Goal: Task Accomplishment & Management: Manage account settings

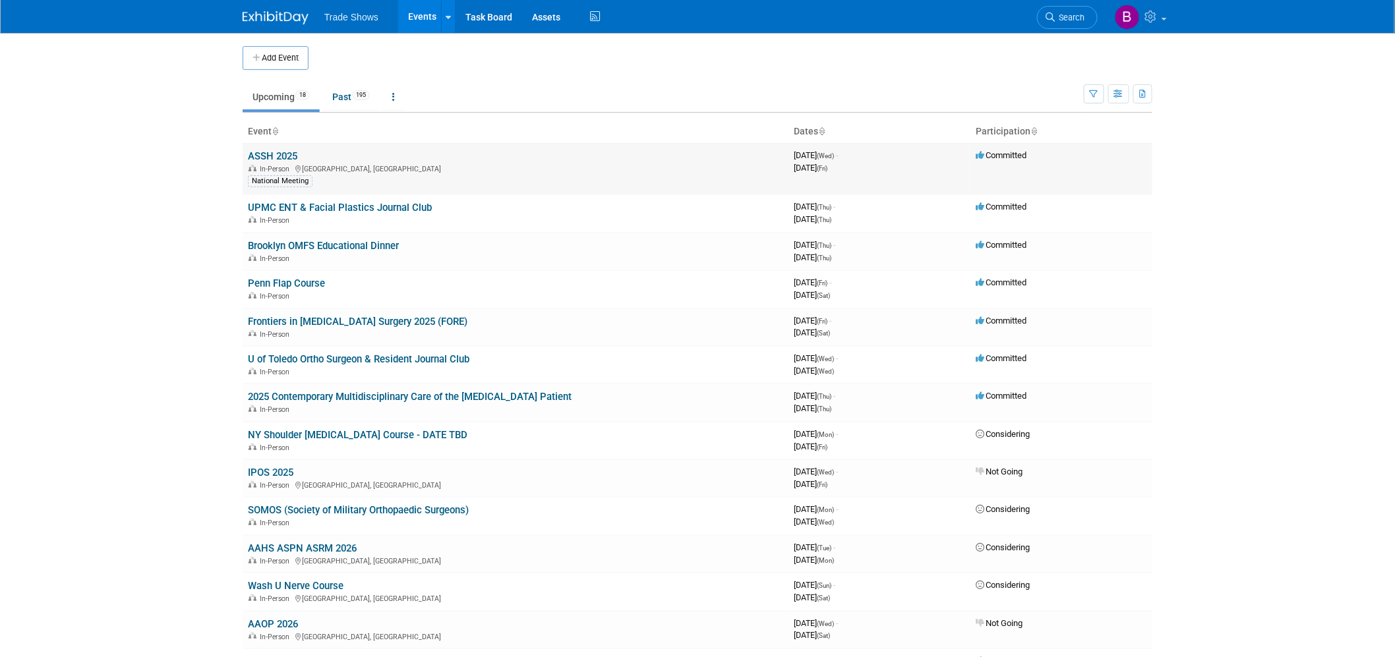
click at [262, 162] on link "ASSH 2025" at bounding box center [272, 156] width 49 height 12
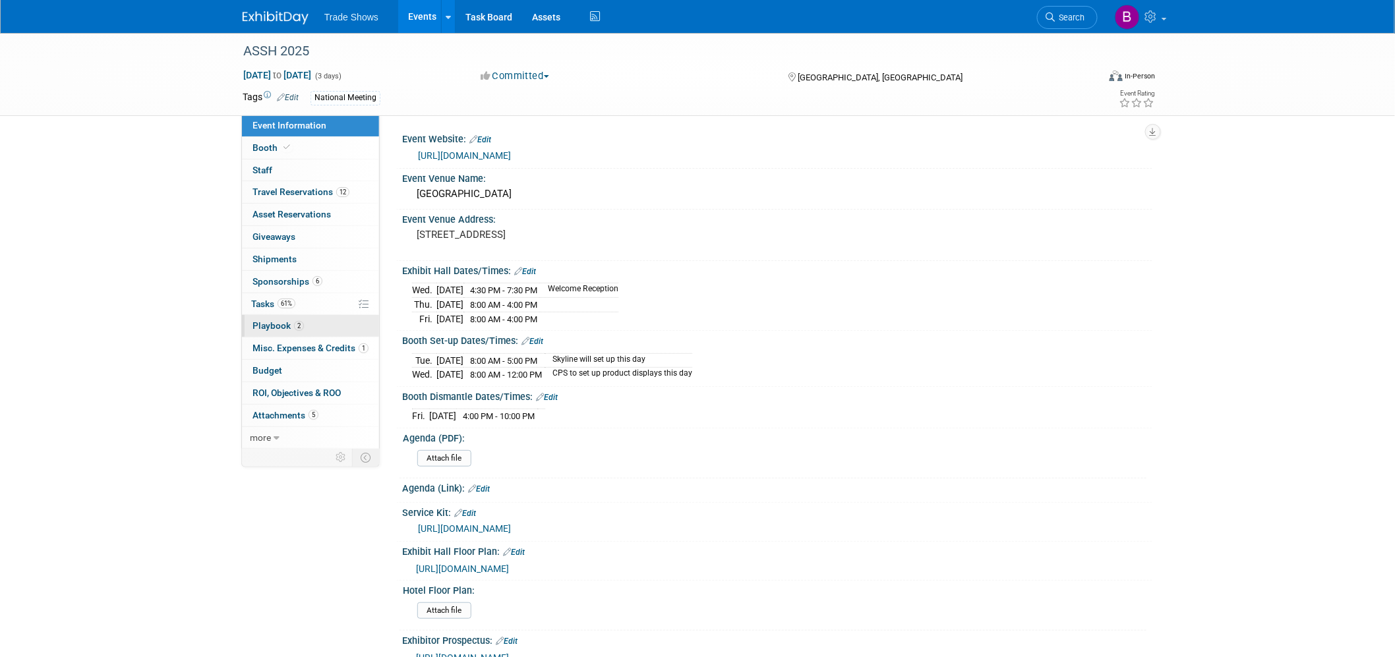
click at [276, 325] on span "Playbook 2" at bounding box center [278, 325] width 51 height 11
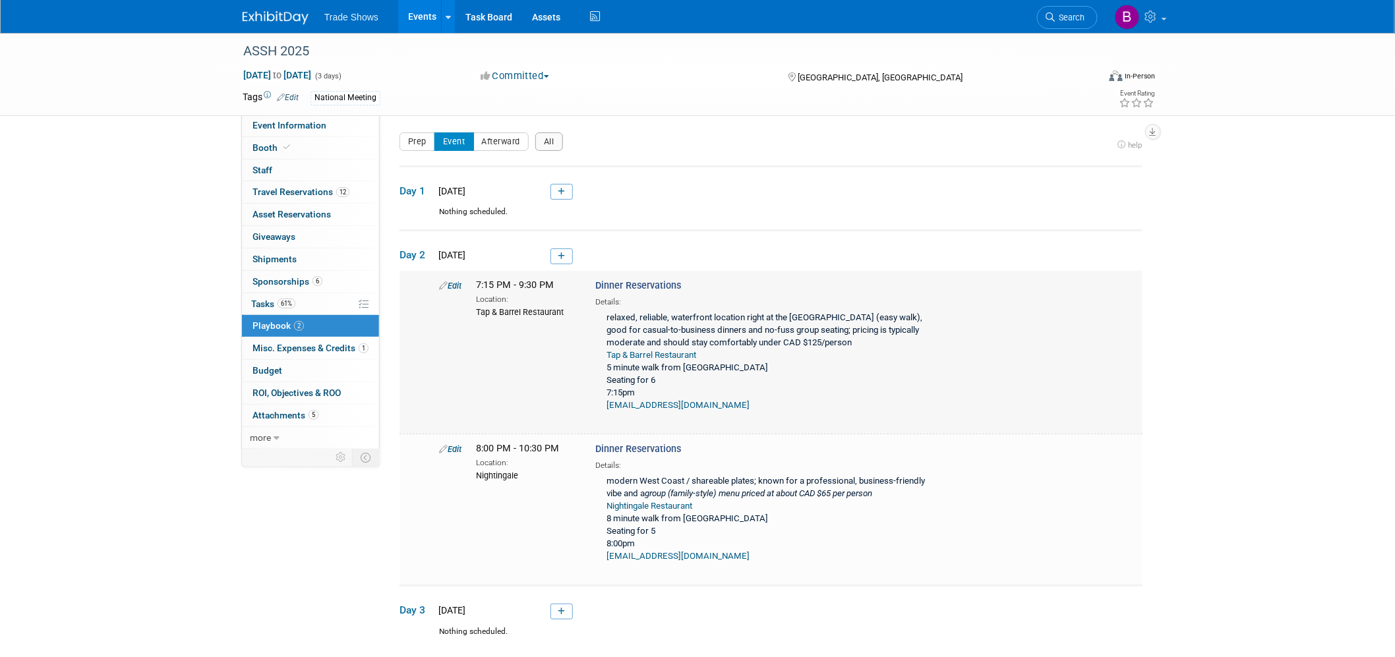
scroll to position [73, 0]
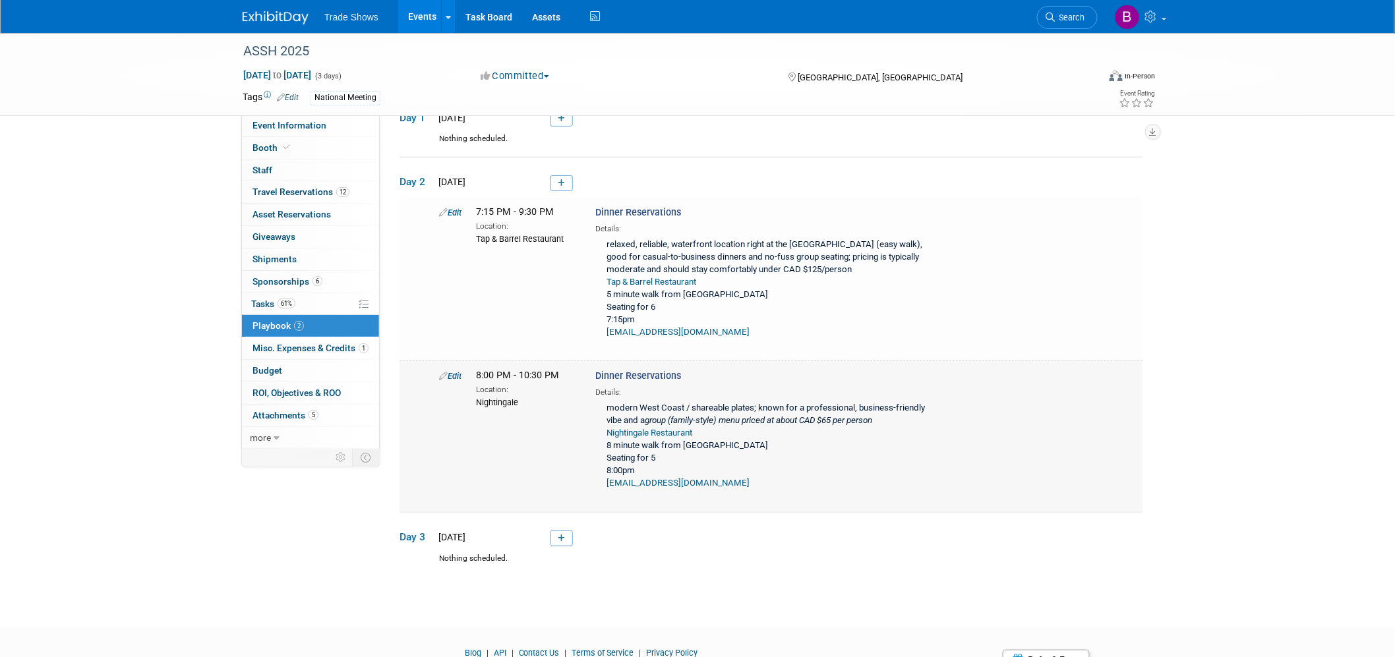
click at [450, 374] on link "Edit" at bounding box center [450, 376] width 22 height 10
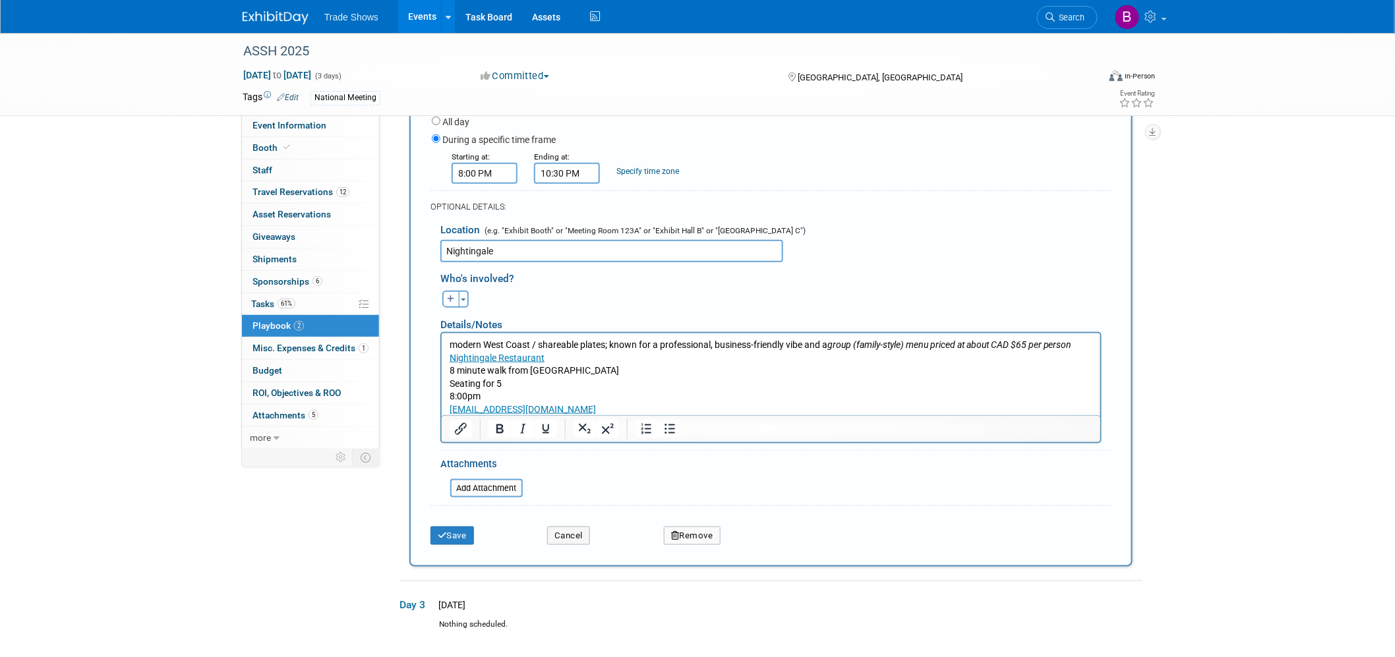
scroll to position [503, 0]
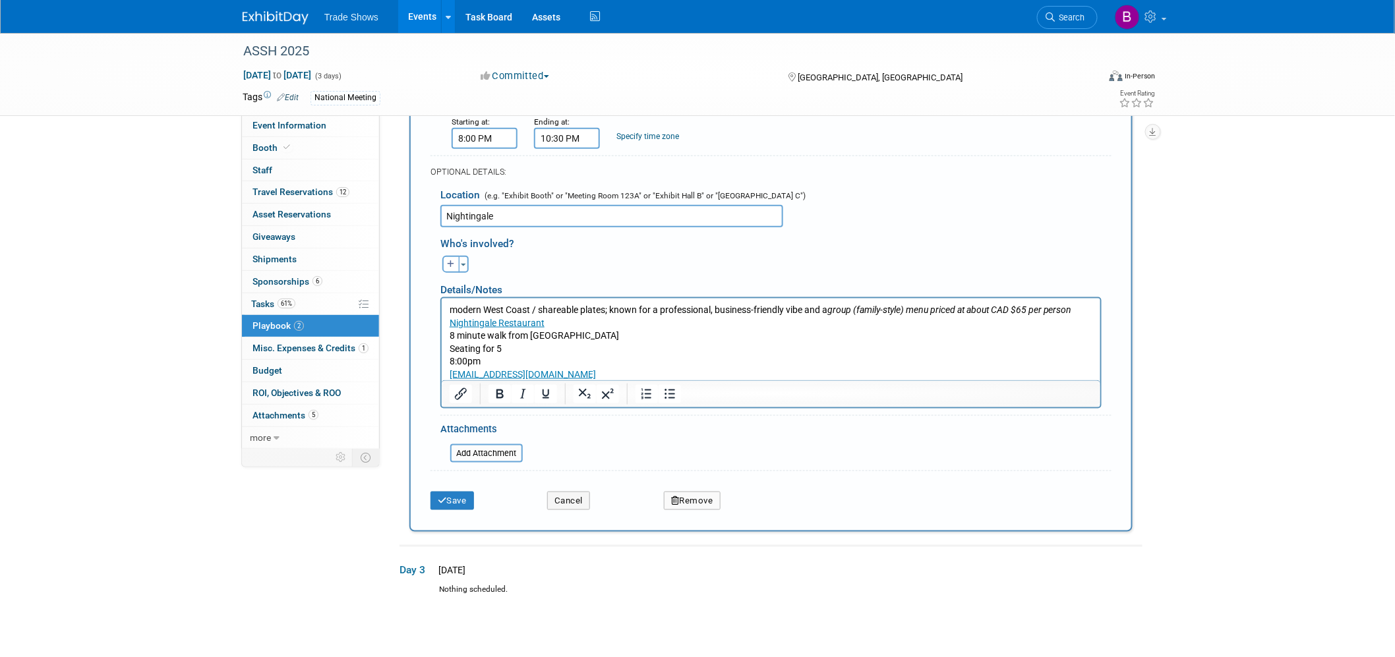
click at [703, 496] on button "Remove" at bounding box center [692, 501] width 57 height 18
click at [757, 501] on link "Yes" at bounding box center [765, 511] width 38 height 21
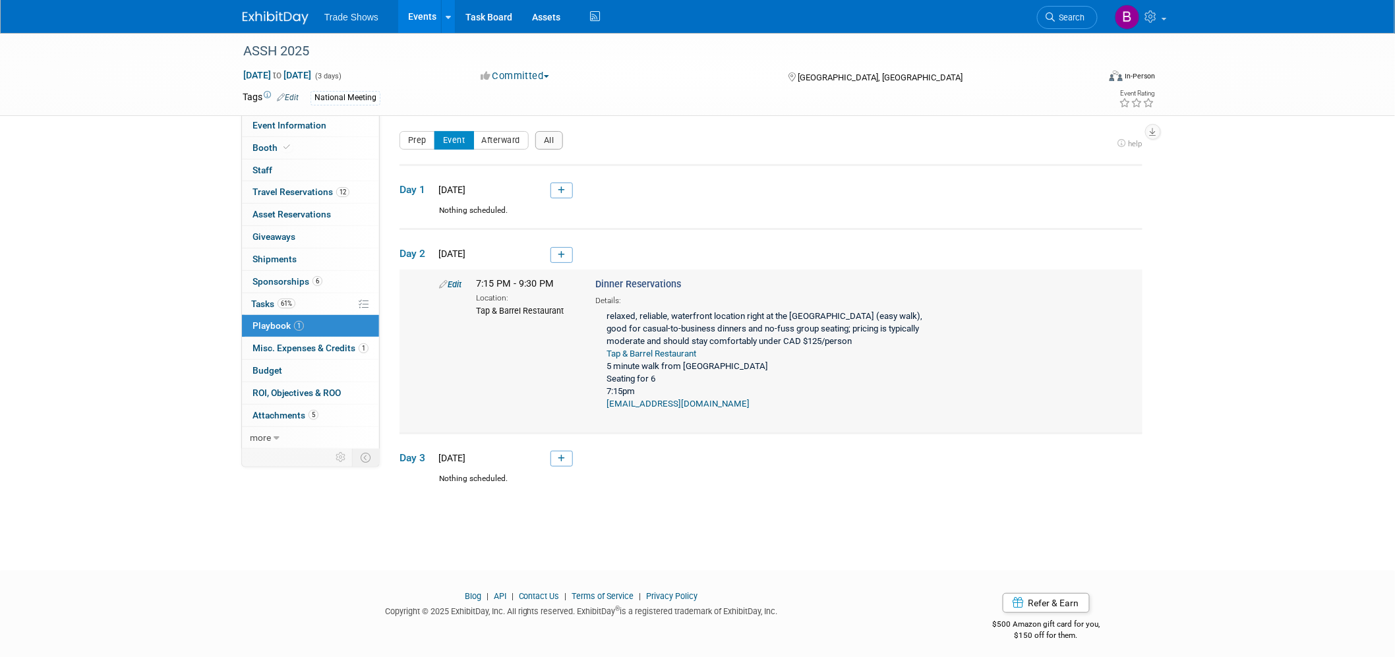
scroll to position [0, 0]
click at [297, 126] on span "Event Information" at bounding box center [290, 125] width 74 height 11
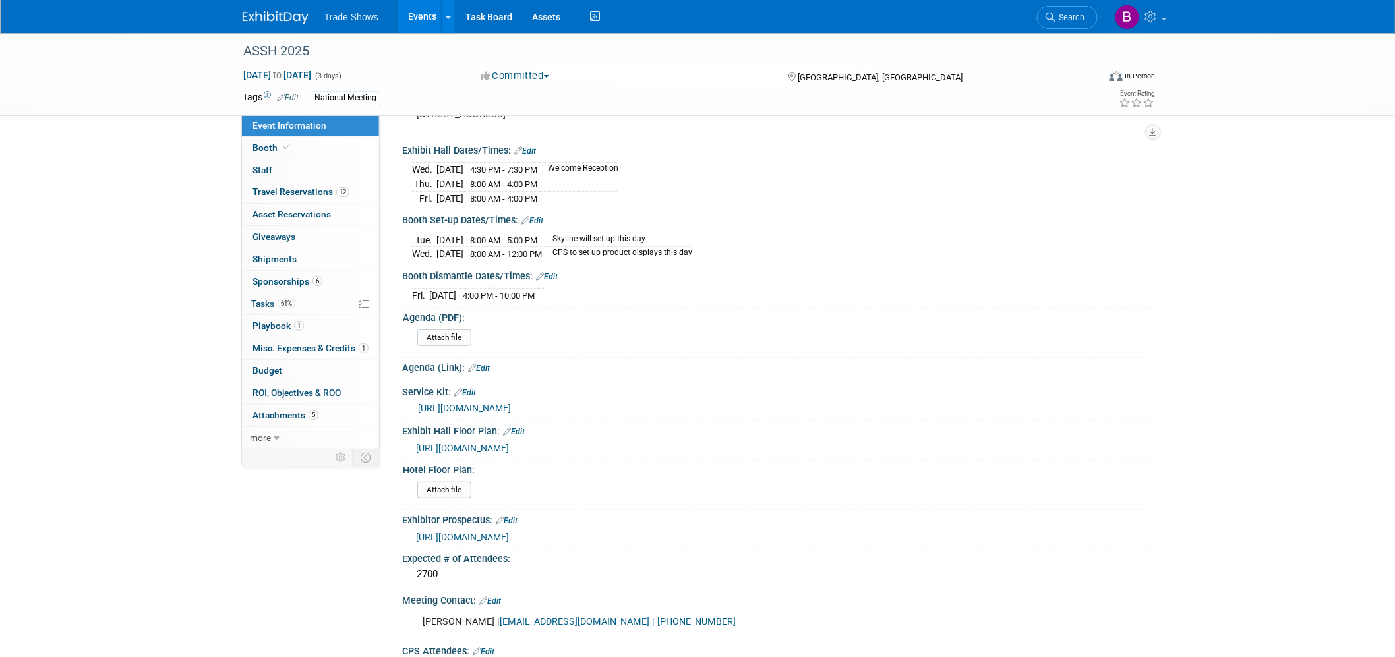
scroll to position [146, 0]
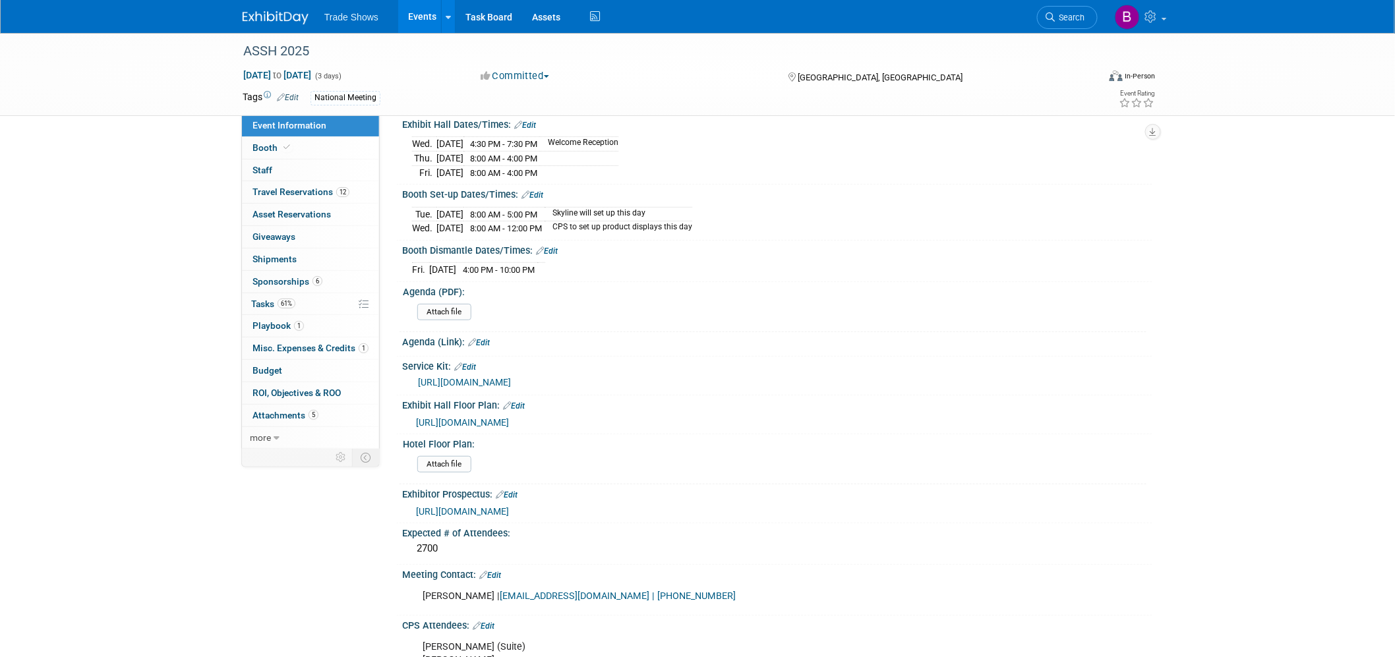
click at [509, 506] on span "https://www.assh.org/annualmeeting/s/solutions-provider-prospectus-2025" at bounding box center [462, 511] width 93 height 11
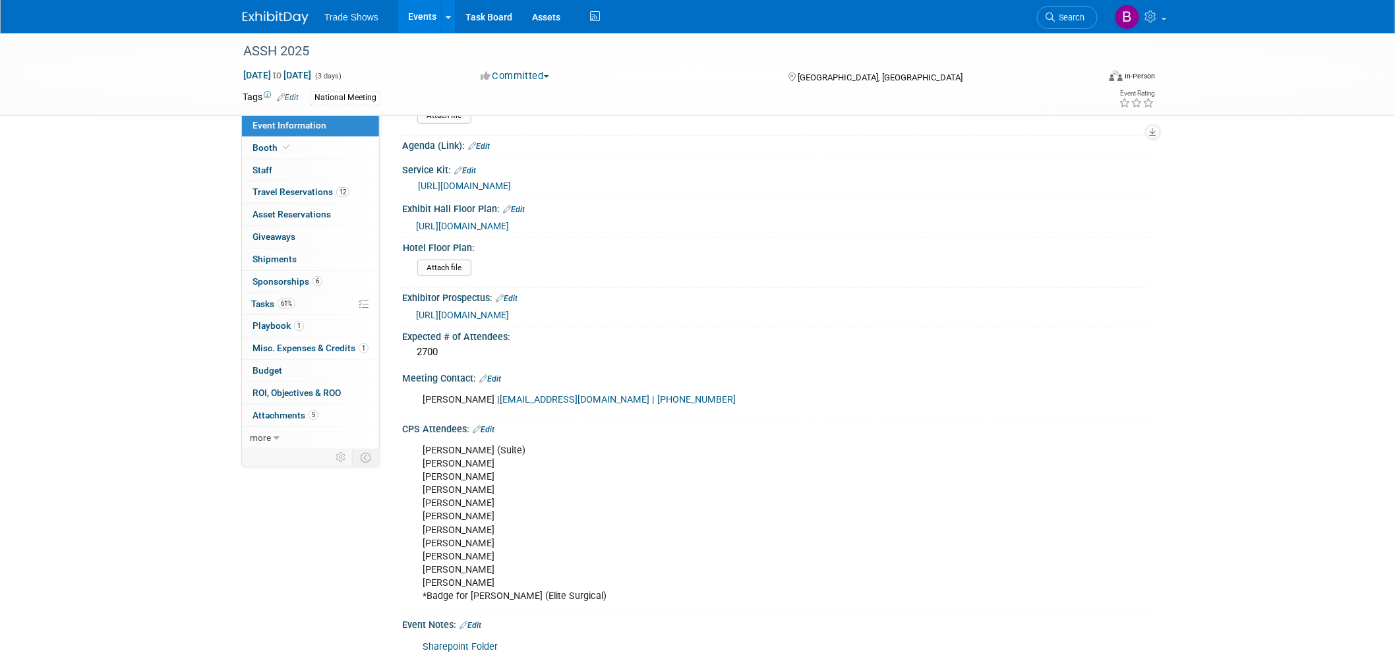
scroll to position [366, 0]
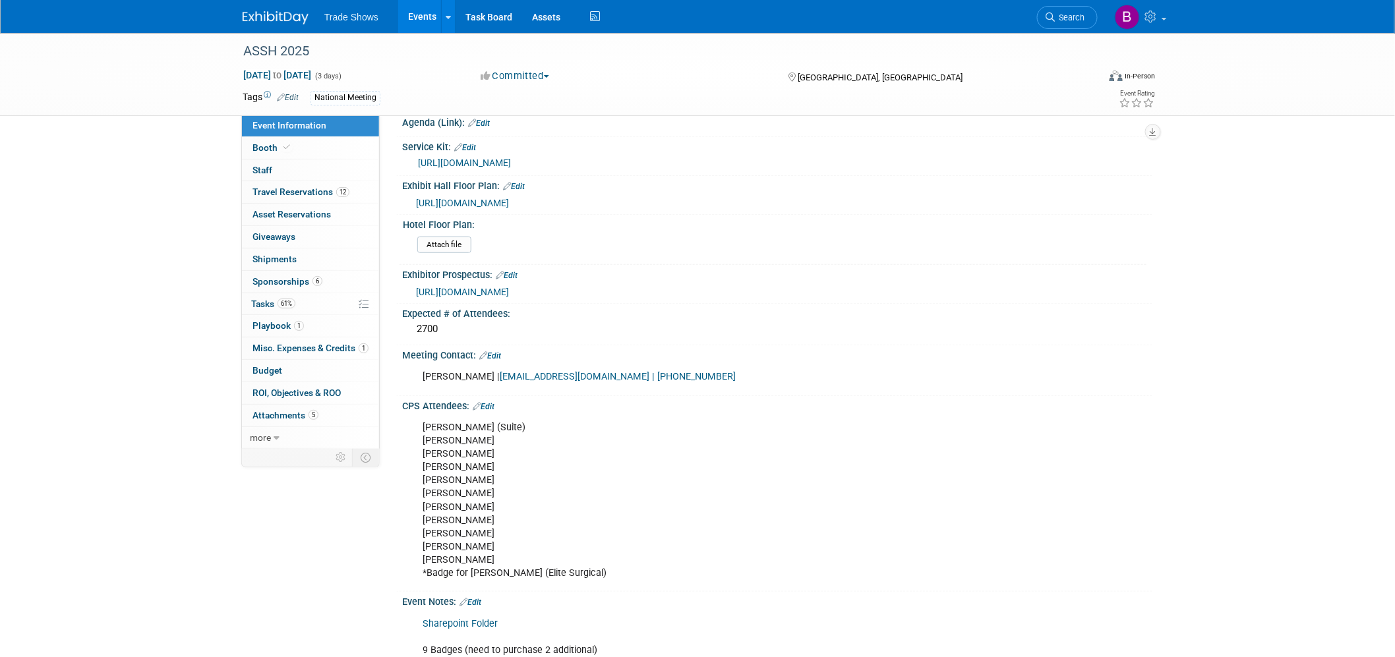
click at [489, 402] on link "Edit" at bounding box center [484, 406] width 22 height 9
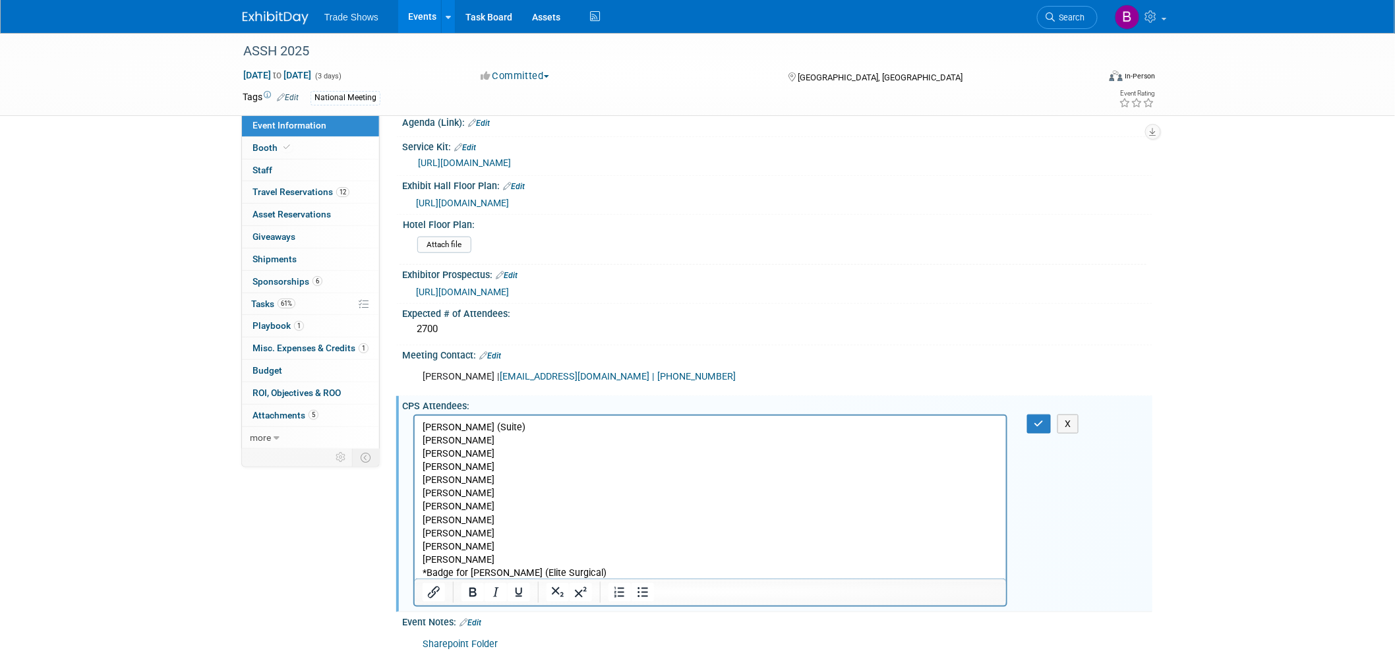
scroll to position [0, 0]
click at [614, 572] on p "Derek Lewis (Suite) Paul Hargis Zack Jones Kristin Wolff Elliott Phillips Nate …" at bounding box center [710, 500] width 576 height 159
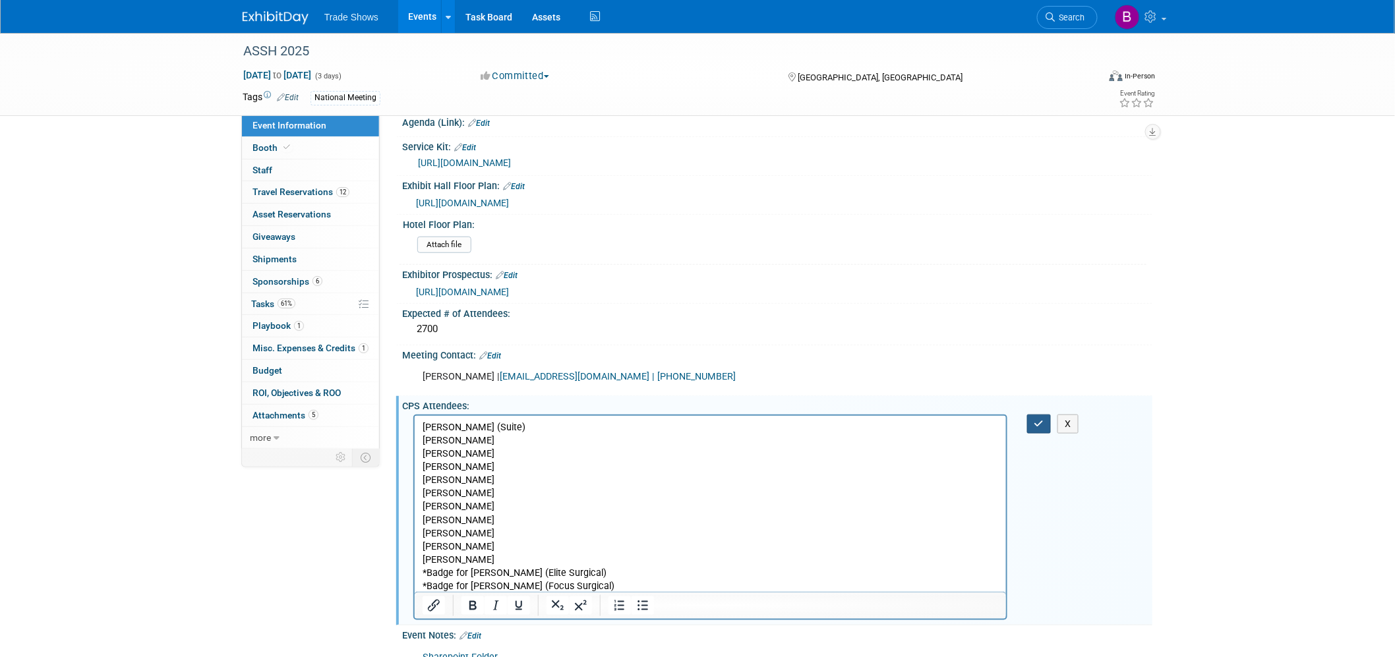
click at [1046, 415] on button "button" at bounding box center [1039, 424] width 24 height 19
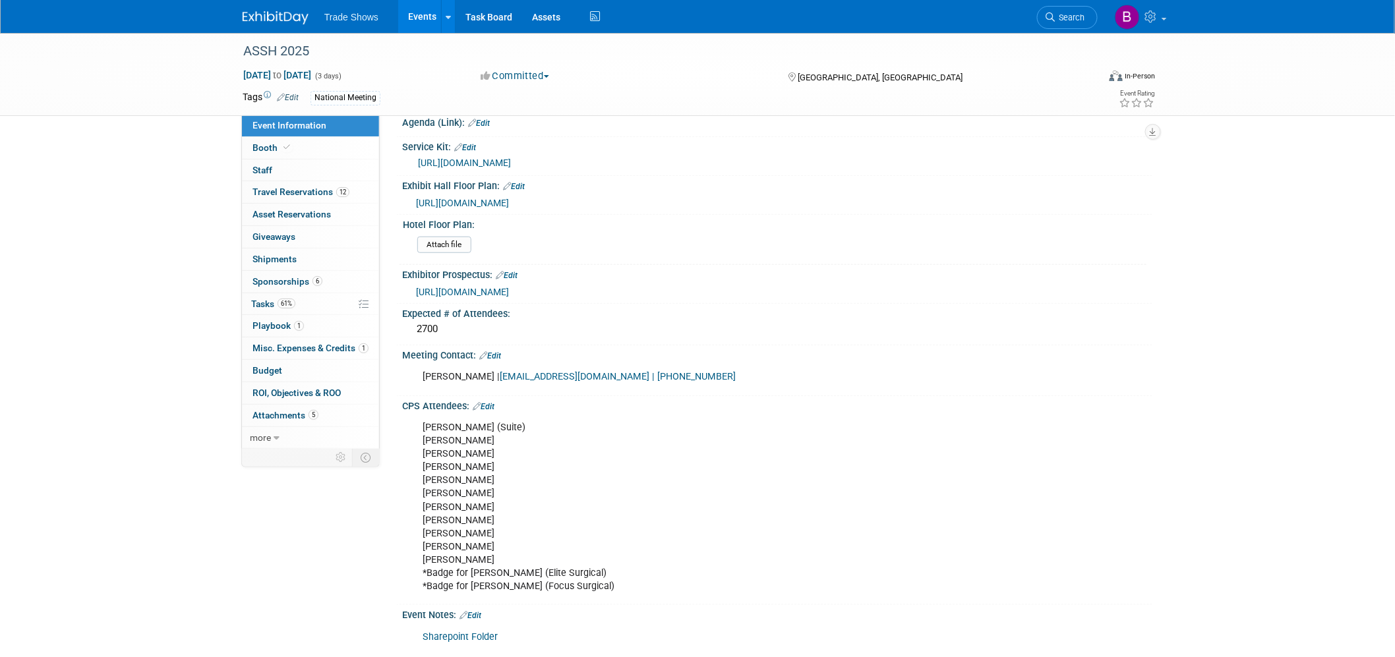
scroll to position [512, 0]
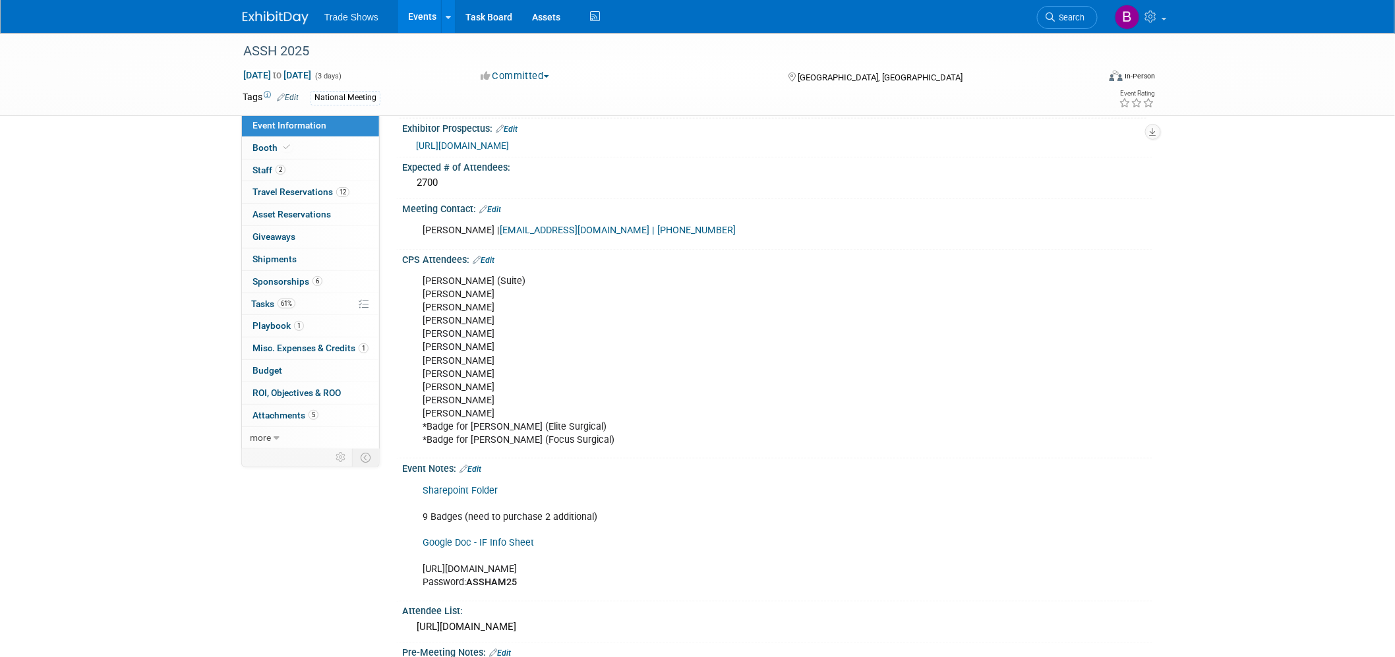
click at [126, 314] on div "ASSH 2025 Oct 8, 2025 to Oct 10, 2025 (3 days) Oct 8, 2025 to Oct 10, 2025 Comm…" at bounding box center [697, 235] width 1395 height 1428
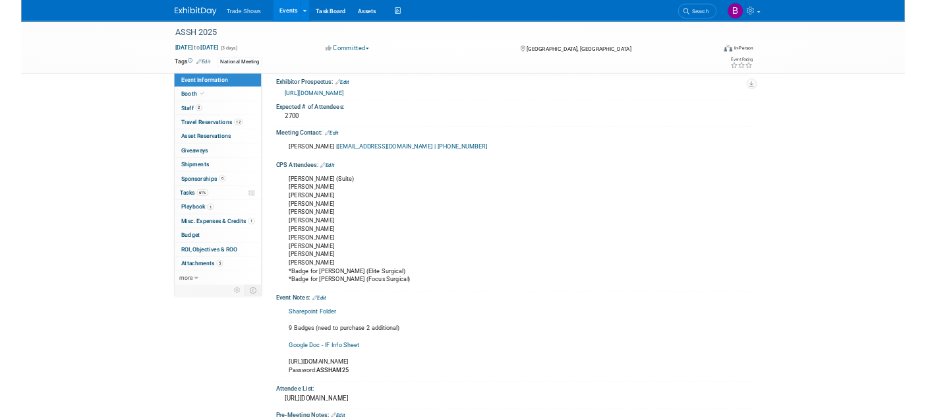
scroll to position [512, 0]
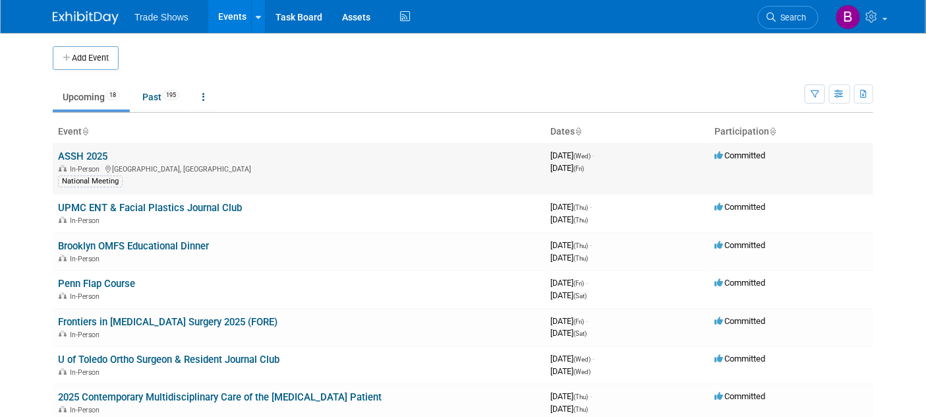
click at [90, 156] on link "ASSH 2025" at bounding box center [82, 156] width 49 height 12
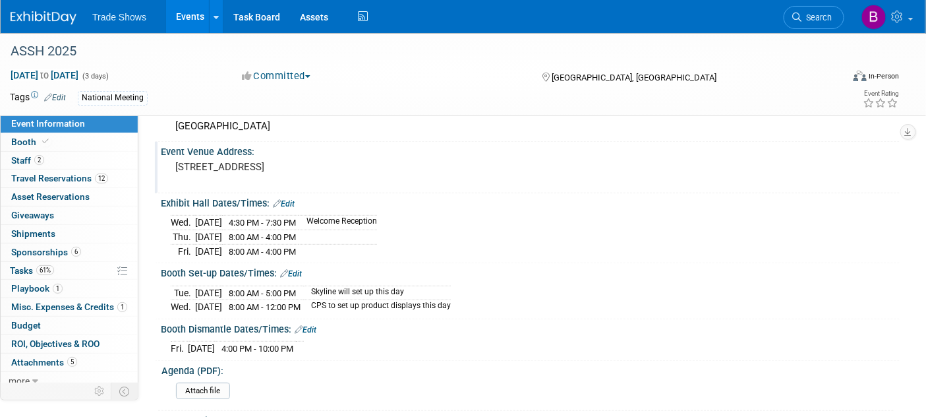
scroll to position [73, 0]
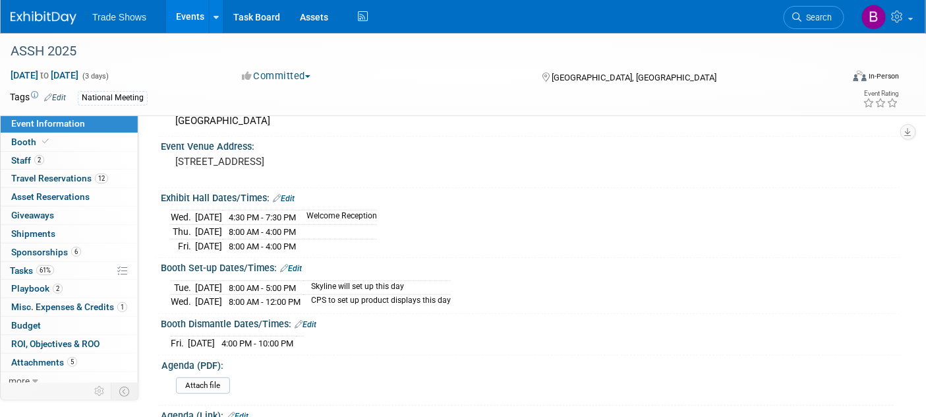
click at [296, 214] on span "4:30 PM - 7:30 PM" at bounding box center [262, 217] width 67 height 10
drag, startPoint x: 322, startPoint y: 214, endPoint x: 164, endPoint y: 210, distance: 159.0
click at [164, 210] on div "[DATE] 4:30 PM - 7:30 PM Welcome Reception [DATE] 8:00 AM - 4:00 PM [DATE] 8:00…" at bounding box center [530, 228] width 739 height 51
copy div "[DATE] 4:30 PM - 7:30 PM"
click at [31, 291] on span "Playbook 2" at bounding box center [36, 288] width 51 height 11
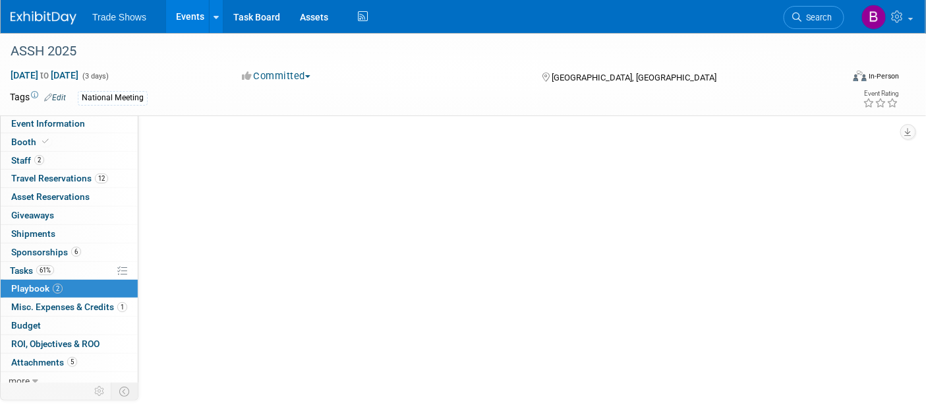
scroll to position [0, 0]
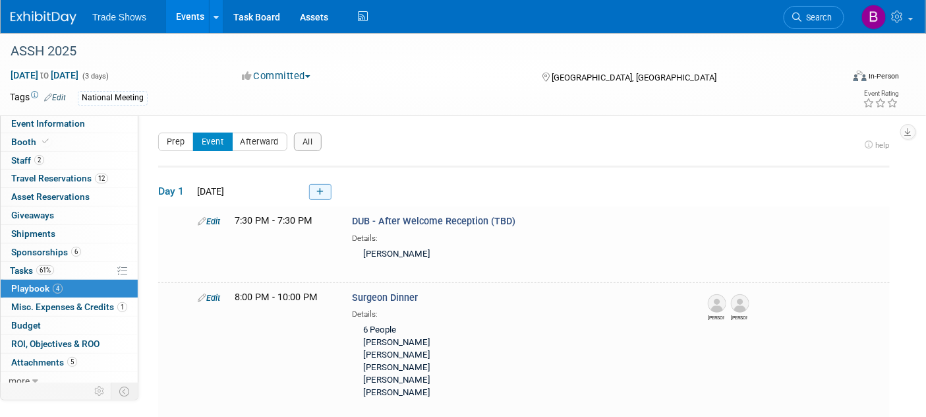
click at [320, 191] on icon at bounding box center [319, 192] width 7 height 8
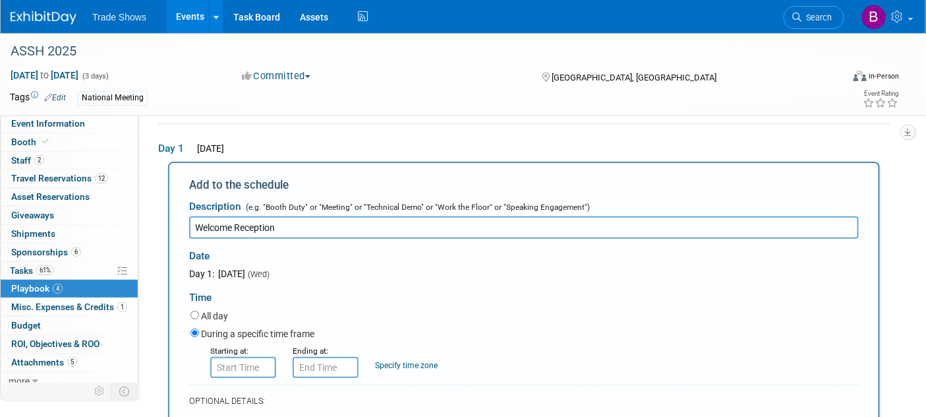
click at [194, 224] on input "Welcome Reception" at bounding box center [524, 227] width 670 height 22
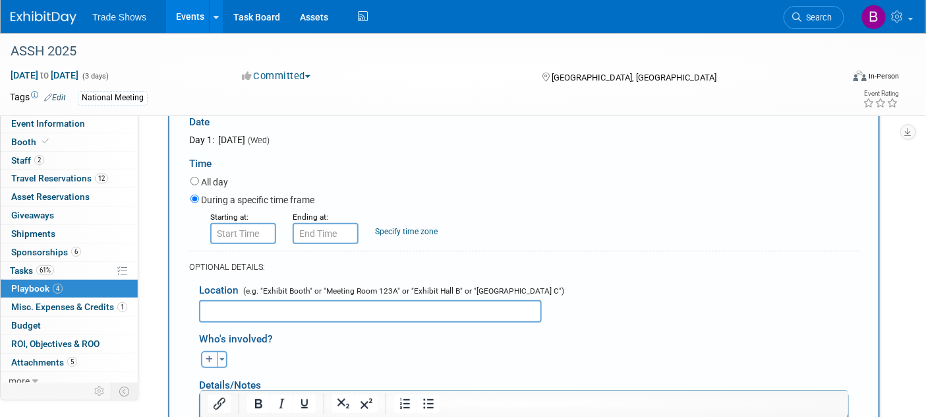
scroll to position [190, 0]
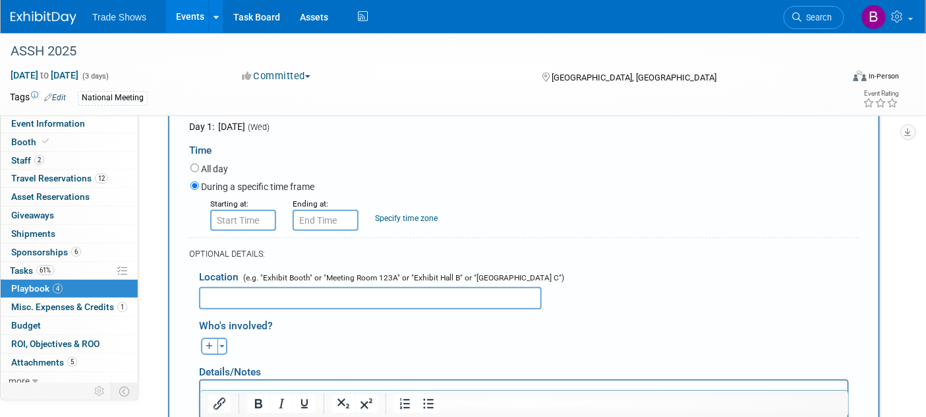
type input "Exhibit Hours: Welcome Reception"
click at [244, 219] on input "text" at bounding box center [243, 220] width 66 height 21
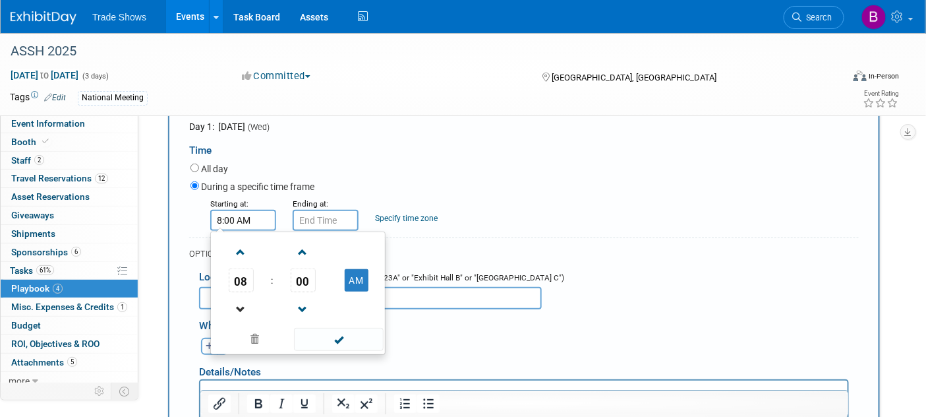
click at [245, 292] on link at bounding box center [241, 309] width 25 height 34
click at [245, 279] on span "07" at bounding box center [241, 280] width 25 height 24
click at [0, 0] on td "04" at bounding box center [0, 0] width 0 height 0
click at [245, 279] on span "04" at bounding box center [241, 280] width 25 height 24
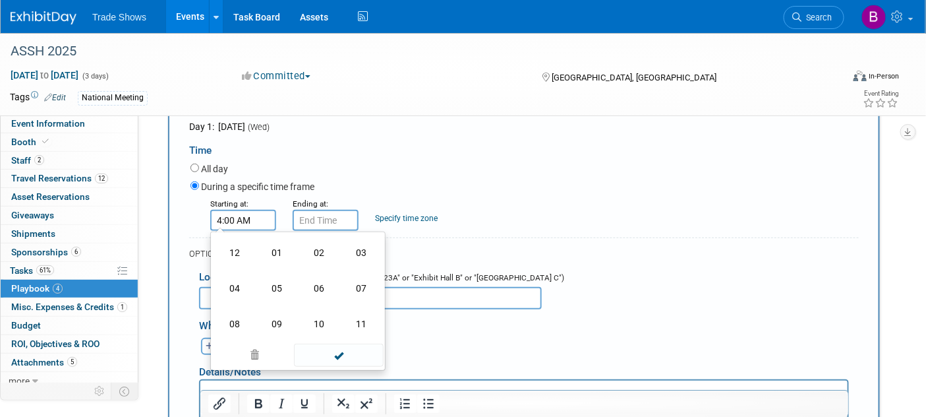
click at [245, 279] on td "04" at bounding box center [235, 288] width 42 height 36
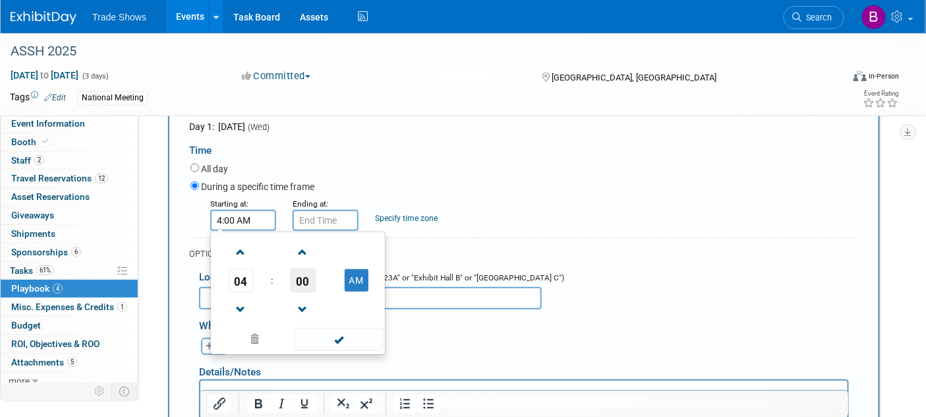
click at [295, 284] on span "00" at bounding box center [303, 280] width 25 height 24
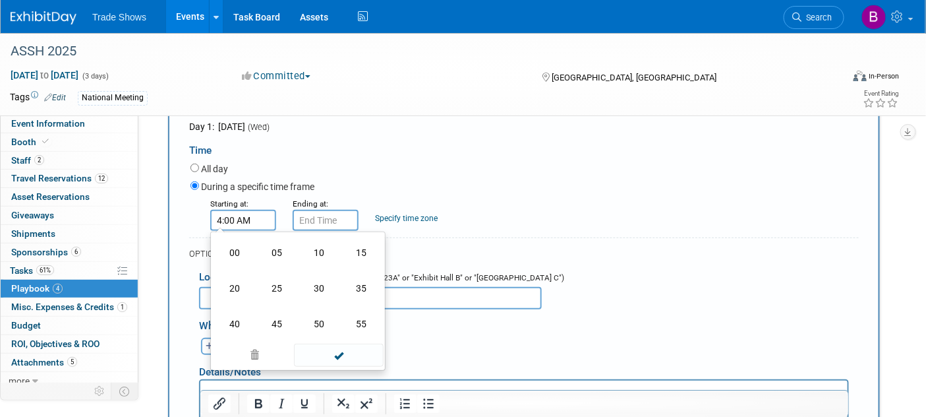
click at [306, 290] on td "30" at bounding box center [319, 288] width 42 height 36
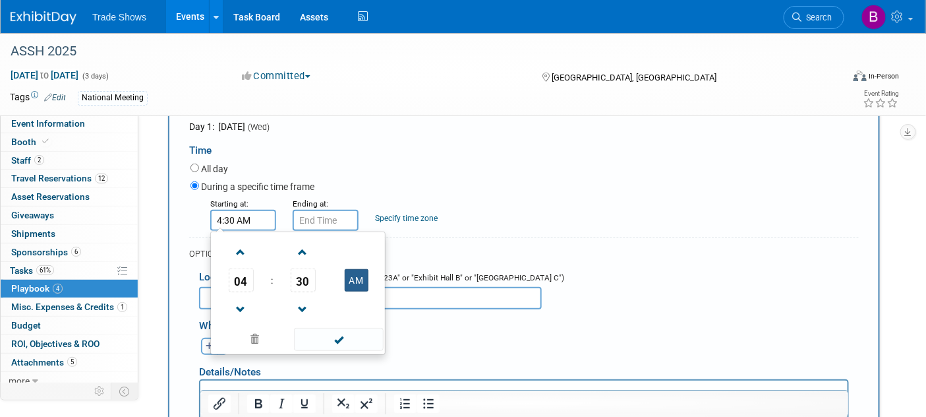
click at [358, 280] on button "AM" at bounding box center [357, 280] width 24 height 22
type input "4:30 PM"
click at [344, 337] on span at bounding box center [338, 339] width 89 height 23
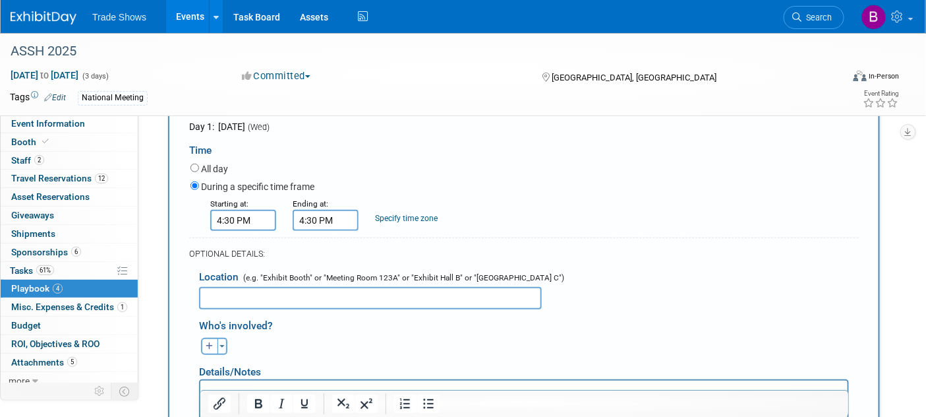
click at [334, 222] on input "4:30 PM" at bounding box center [326, 220] width 66 height 21
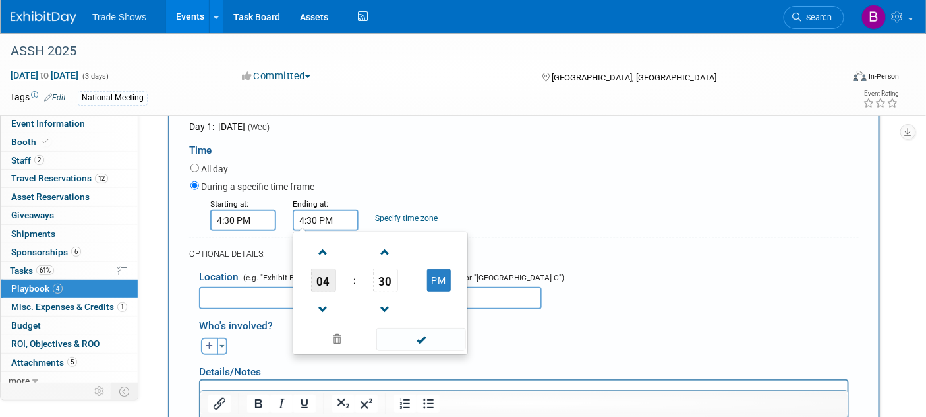
click at [328, 284] on span "04" at bounding box center [323, 280] width 25 height 24
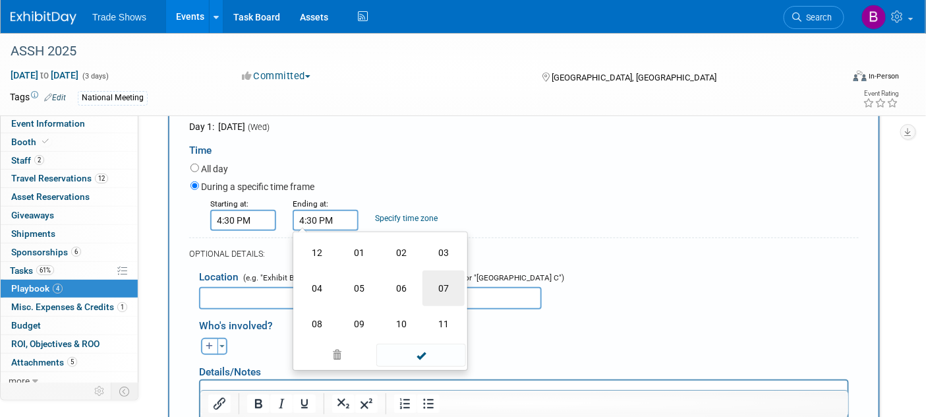
click at [434, 297] on td "07" at bounding box center [444, 288] width 42 height 36
type input "7:30 PM"
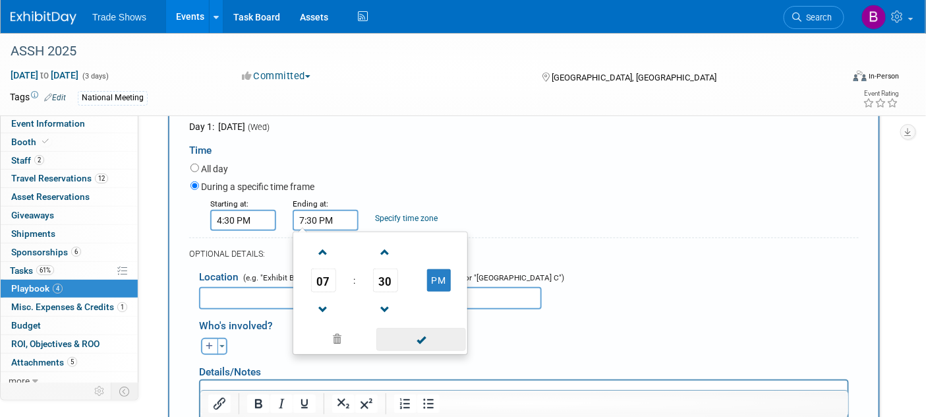
click at [423, 332] on span at bounding box center [420, 339] width 89 height 23
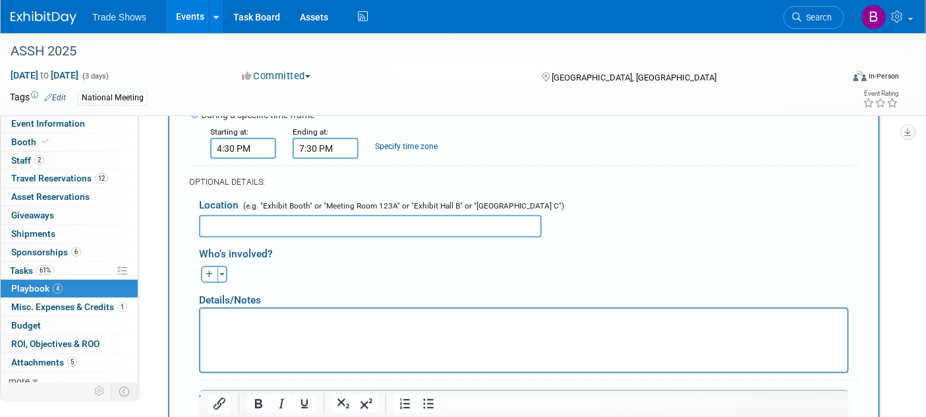
scroll to position [263, 0]
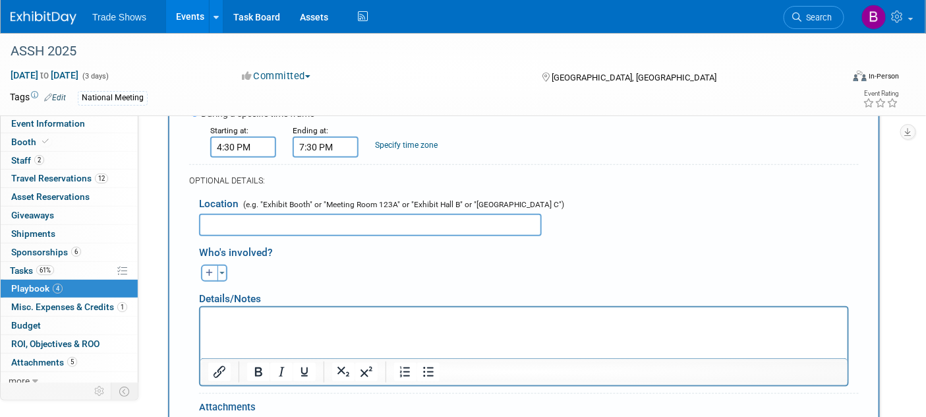
click at [328, 227] on input "text" at bounding box center [370, 225] width 343 height 22
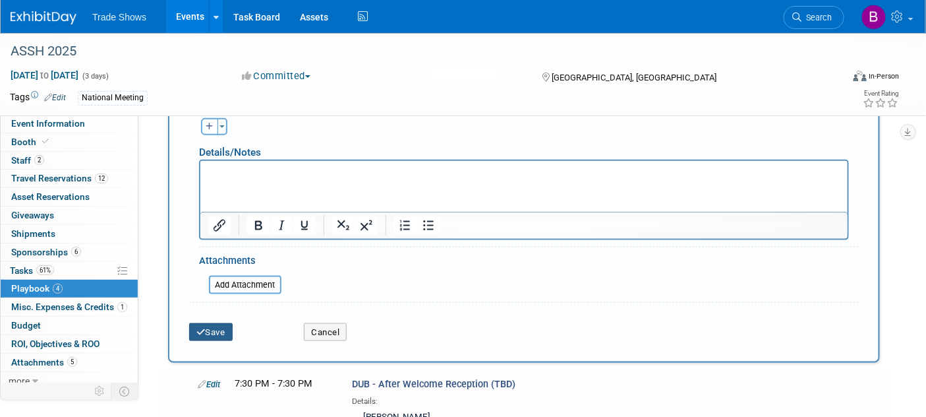
type input "Exhibit [PERSON_NAME] #321"
click at [216, 326] on button "Save" at bounding box center [211, 332] width 44 height 18
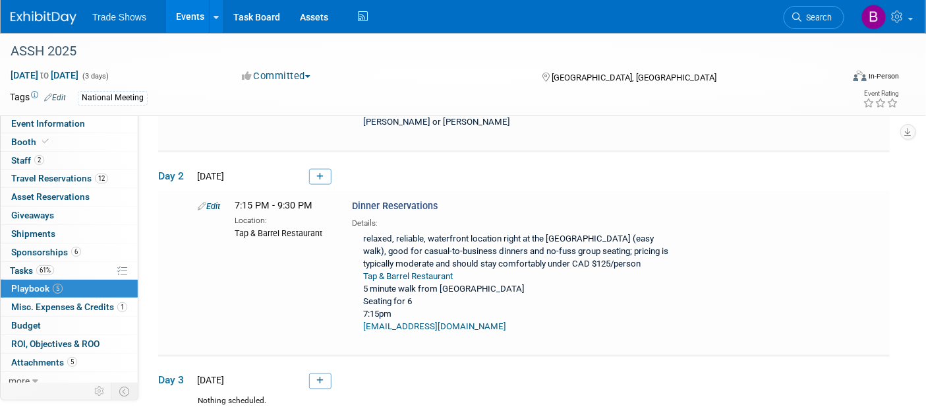
scroll to position [481, 0]
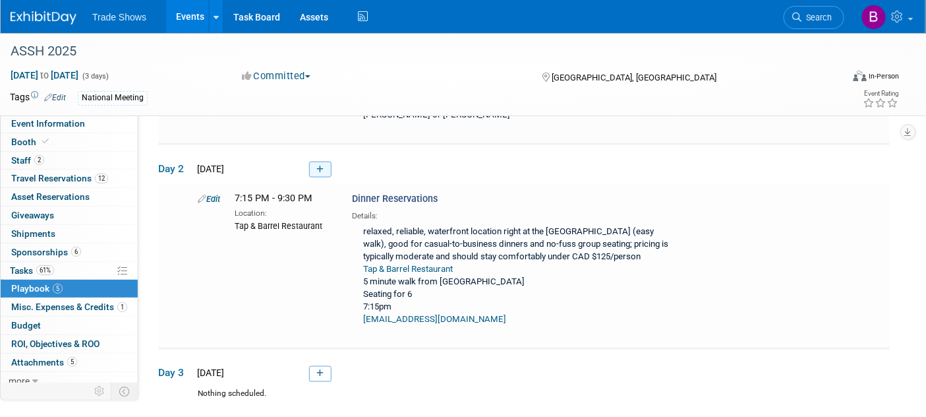
click at [317, 165] on icon at bounding box center [319, 169] width 7 height 8
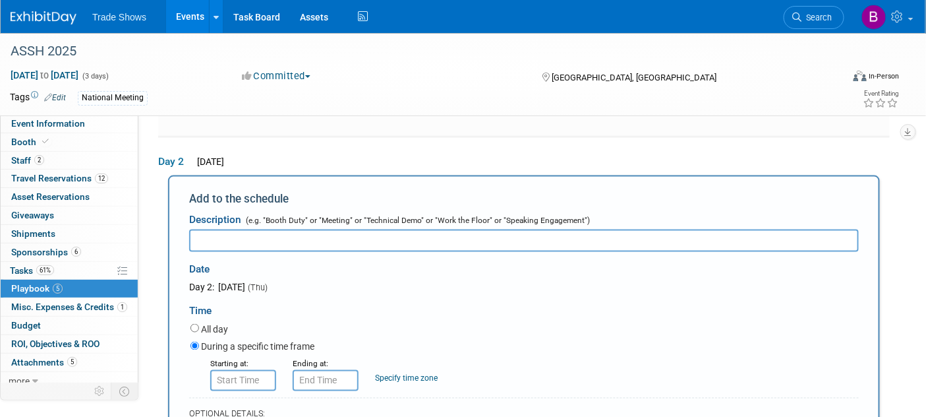
scroll to position [0, 0]
type input "Industry Forum"
click at [232, 370] on input "8:00 AM" at bounding box center [243, 380] width 66 height 21
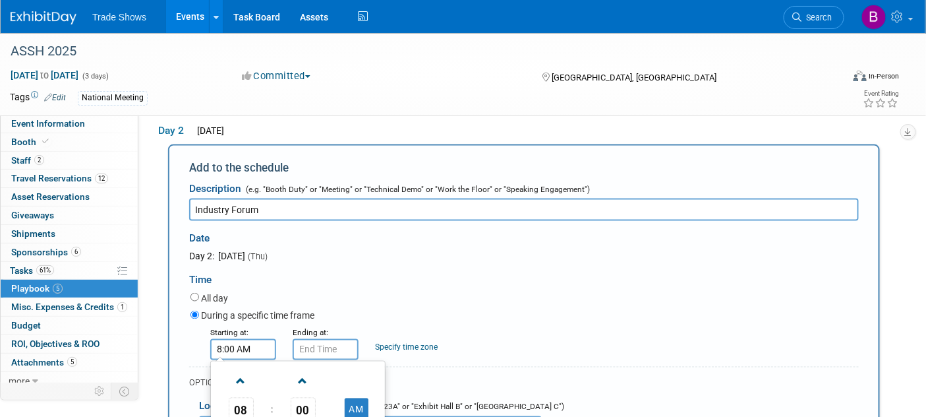
scroll to position [634, 0]
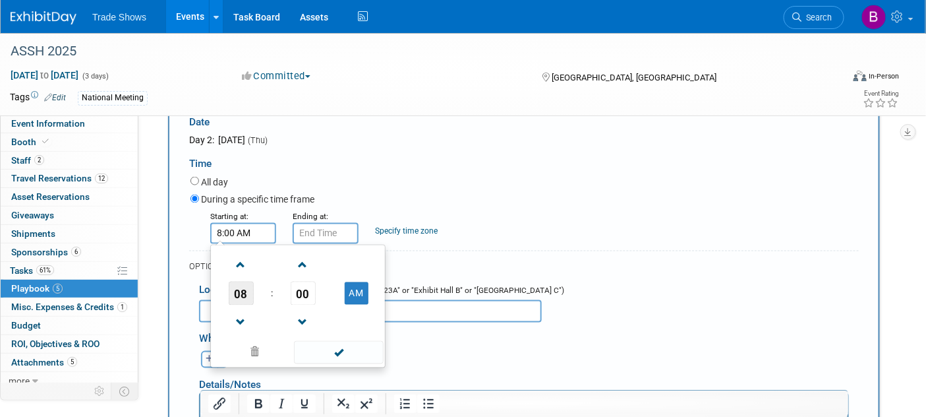
click at [245, 282] on span "08" at bounding box center [241, 294] width 25 height 24
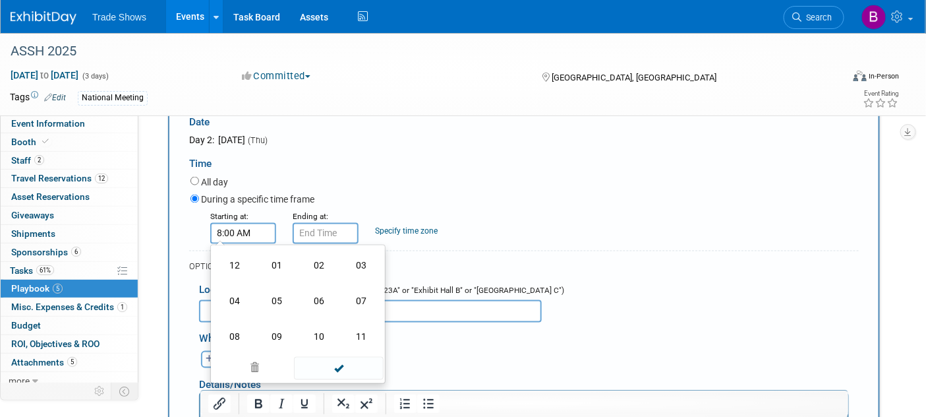
click at [355, 319] on td "11" at bounding box center [361, 337] width 42 height 36
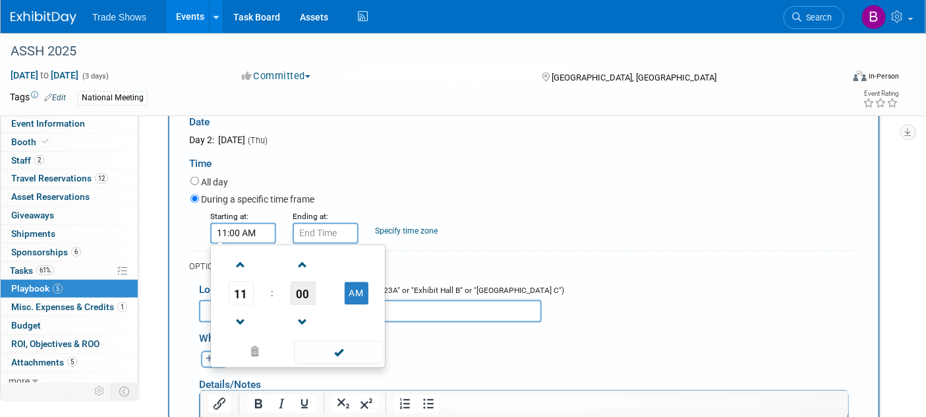
click at [309, 282] on span "00" at bounding box center [303, 294] width 25 height 24
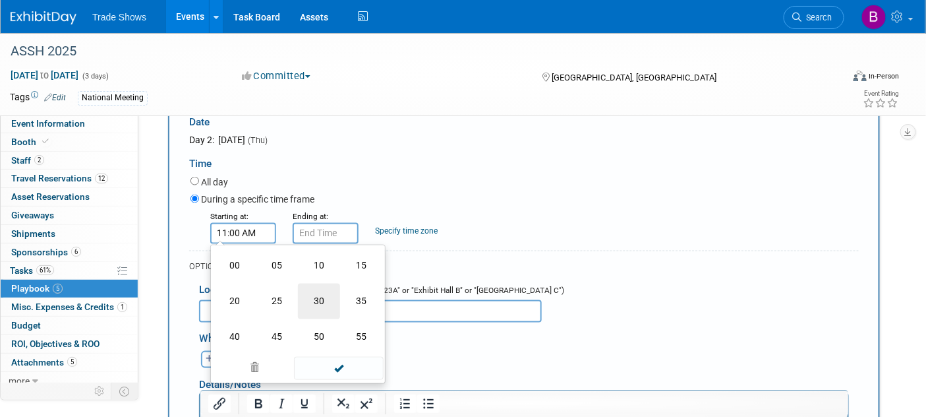
click at [319, 287] on td "30" at bounding box center [319, 302] width 42 height 36
type input "11:30 AM"
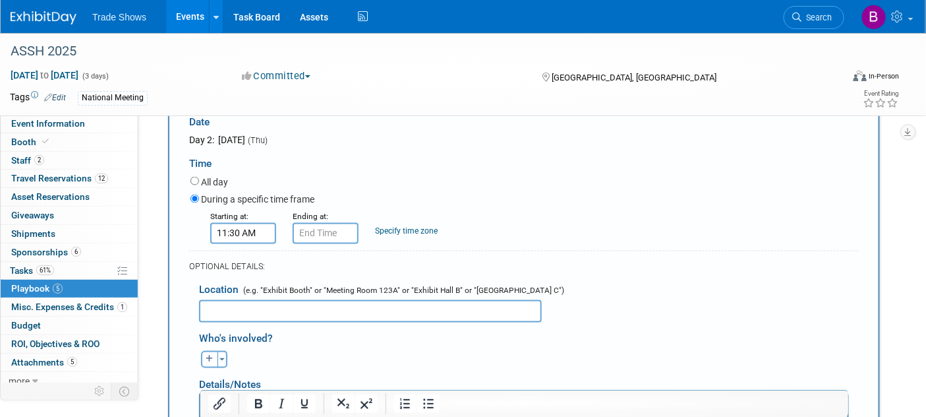
click at [334, 368] on div "Details/Notes" at bounding box center [524, 380] width 650 height 24
click at [321, 223] on input "11:30 AM" at bounding box center [326, 233] width 66 height 21
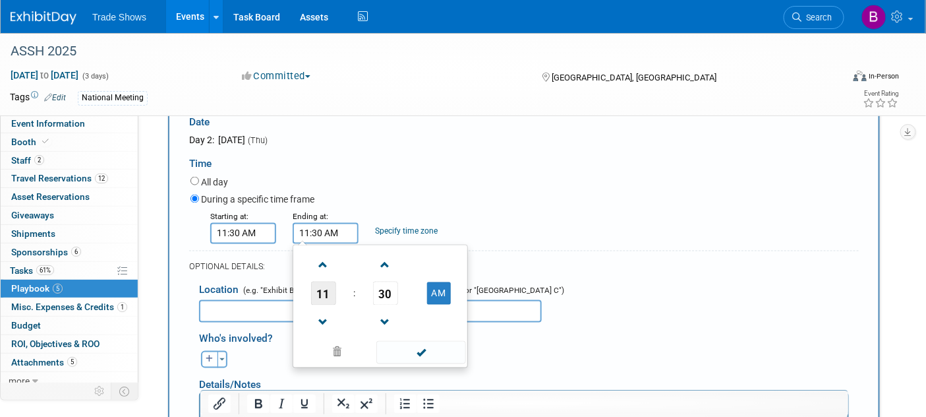
click at [330, 284] on span "11" at bounding box center [323, 294] width 25 height 24
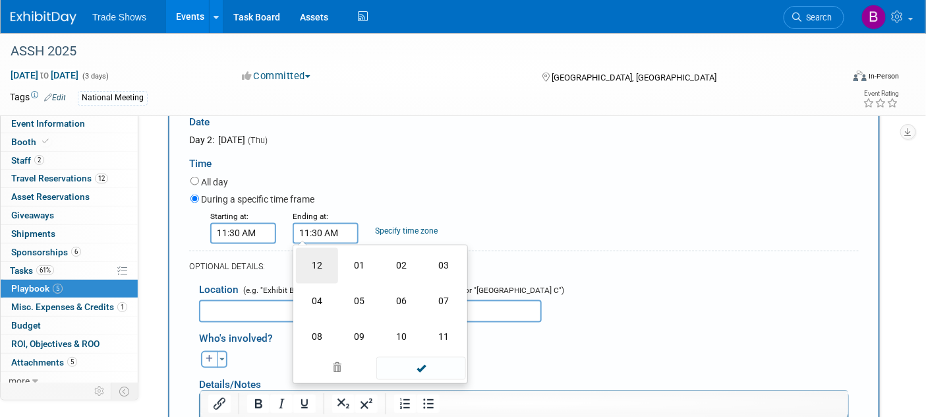
click at [316, 251] on td "12" at bounding box center [317, 266] width 42 height 36
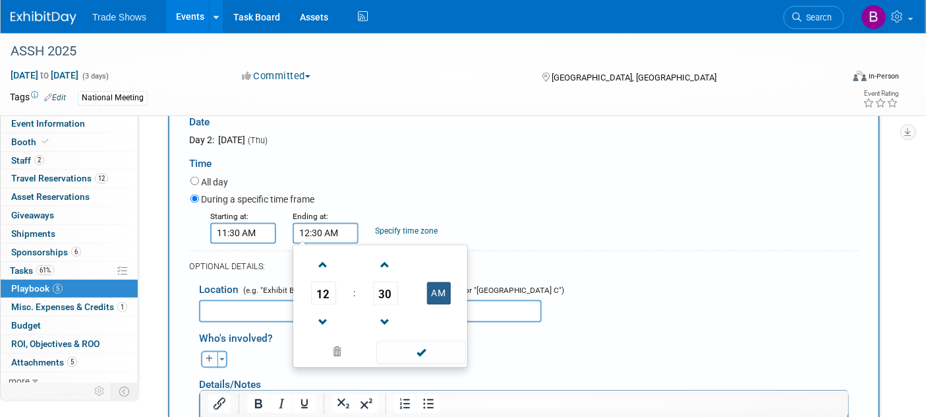
click at [436, 282] on button "AM" at bounding box center [439, 293] width 24 height 22
type input "12:30 PM"
click at [421, 341] on span at bounding box center [420, 352] width 89 height 23
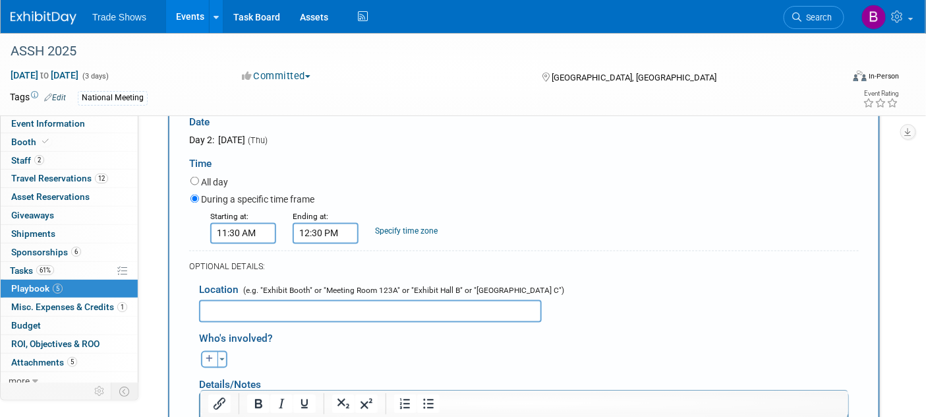
click at [343, 300] on input "text" at bounding box center [370, 311] width 343 height 22
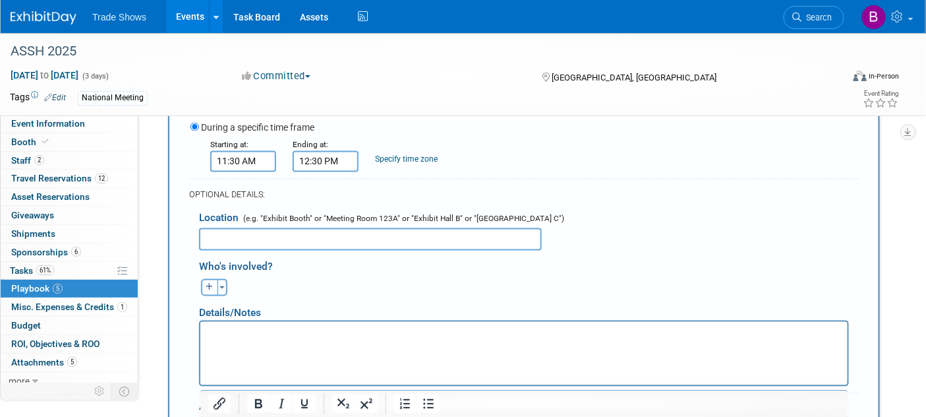
scroll to position [780, 0]
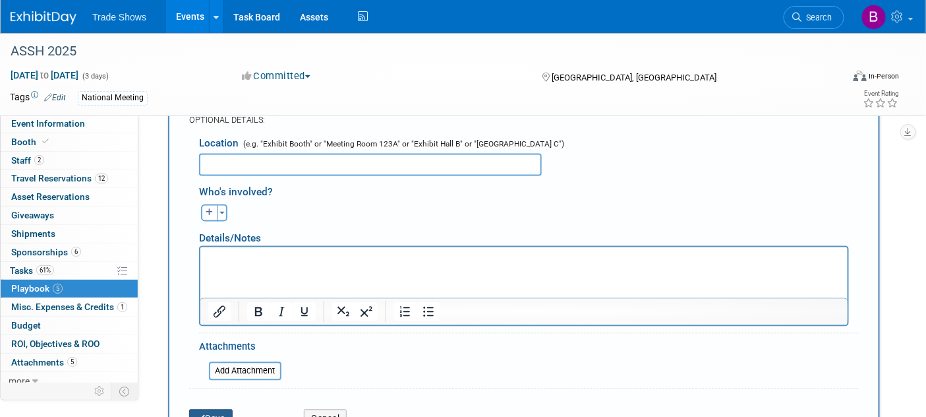
click at [216, 409] on button "Save" at bounding box center [211, 418] width 44 height 18
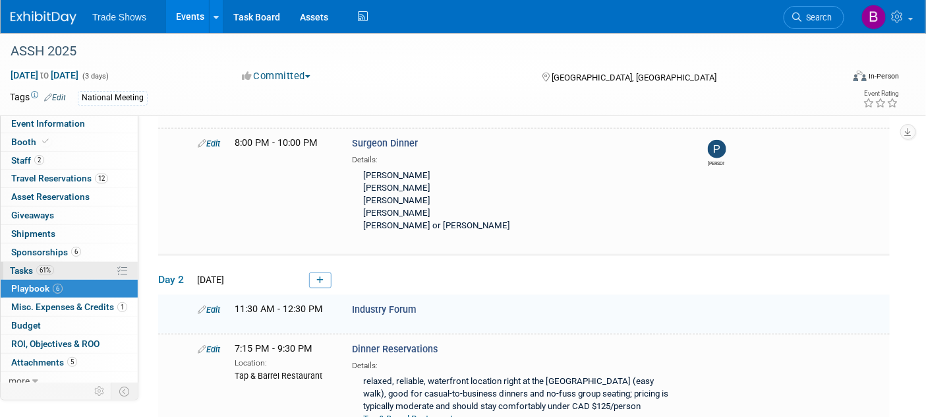
scroll to position [485, 0]
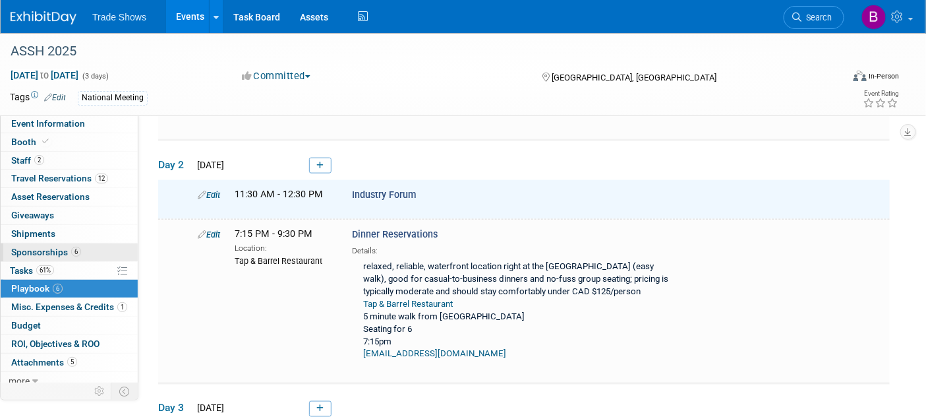
click at [75, 253] on span "6" at bounding box center [76, 252] width 10 height 10
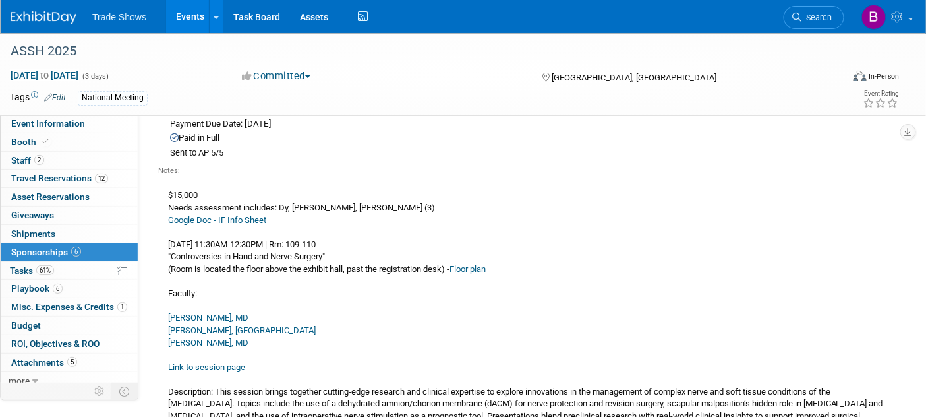
scroll to position [73, 0]
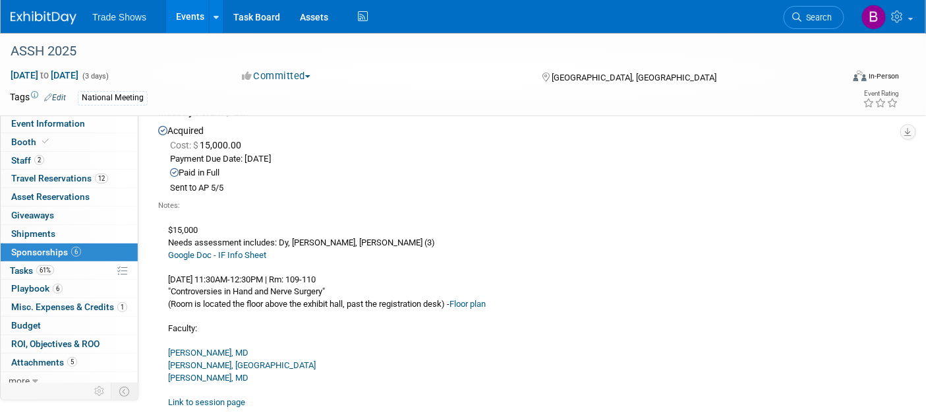
drag, startPoint x: 359, startPoint y: 278, endPoint x: 313, endPoint y: 284, distance: 45.8
copy div "Rm: 109-110"
click at [31, 127] on span "Event Information" at bounding box center [48, 123] width 74 height 11
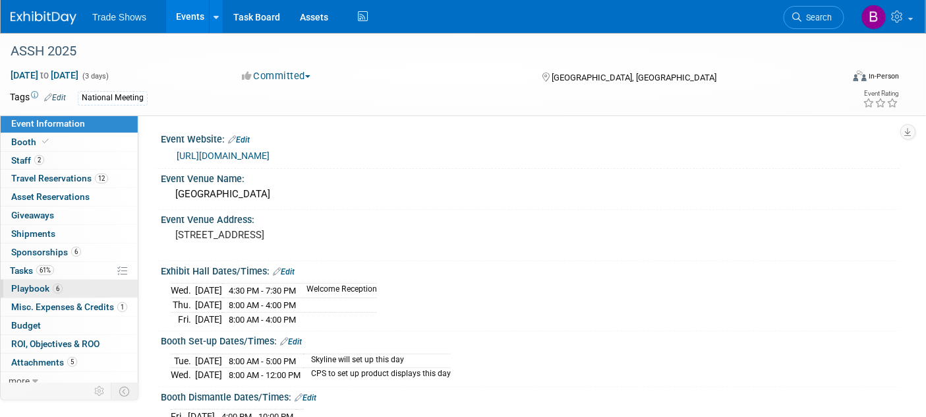
click at [53, 282] on link "6 Playbook 6" at bounding box center [69, 289] width 137 height 18
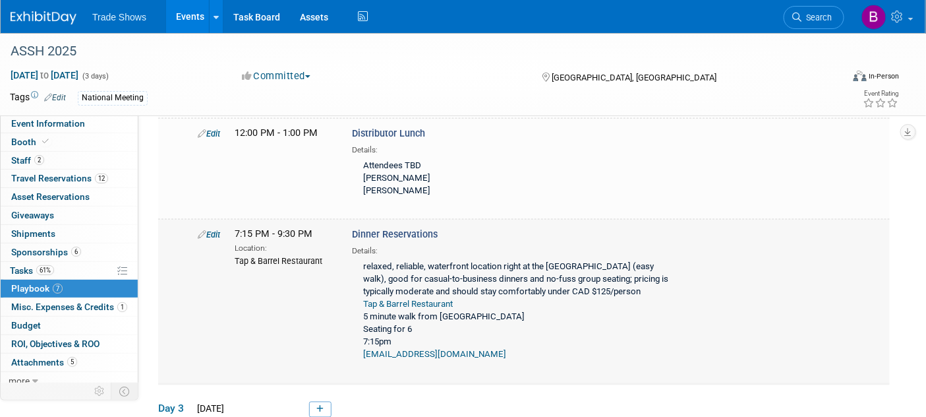
scroll to position [366, 0]
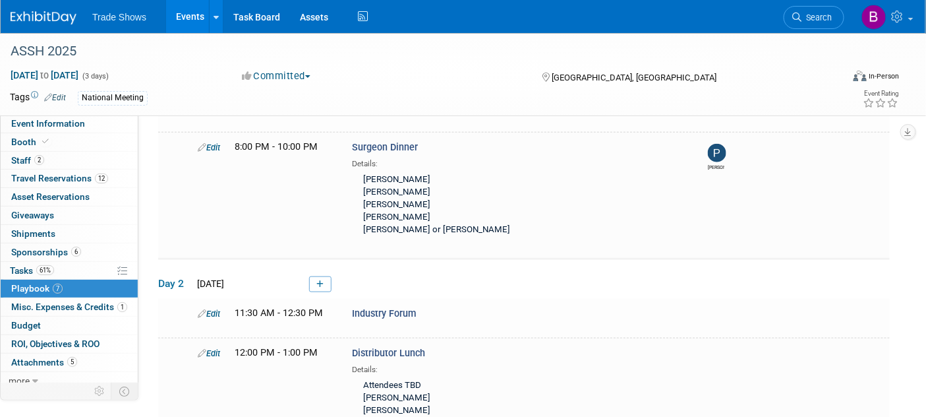
click at [214, 309] on link "Edit" at bounding box center [209, 314] width 22 height 10
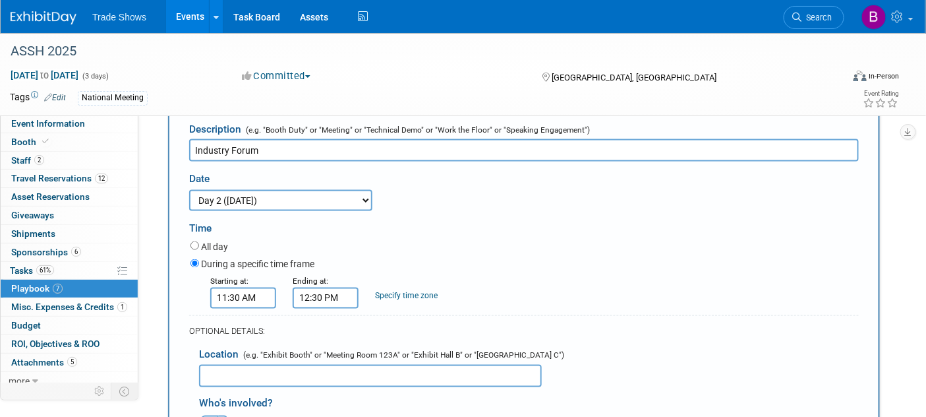
scroll to position [721, 0]
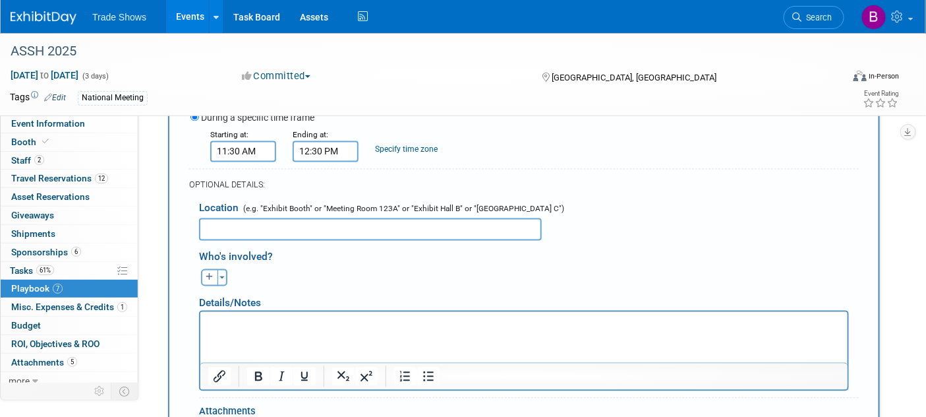
click at [285, 330] on html at bounding box center [523, 320] width 647 height 18
drag, startPoint x: 284, startPoint y: 323, endPoint x: 147, endPoint y: 311, distance: 137.1
click at [200, 311] on html "Rm: 109-110" at bounding box center [523, 320] width 647 height 18
click at [215, 222] on input "text" at bounding box center [370, 229] width 343 height 22
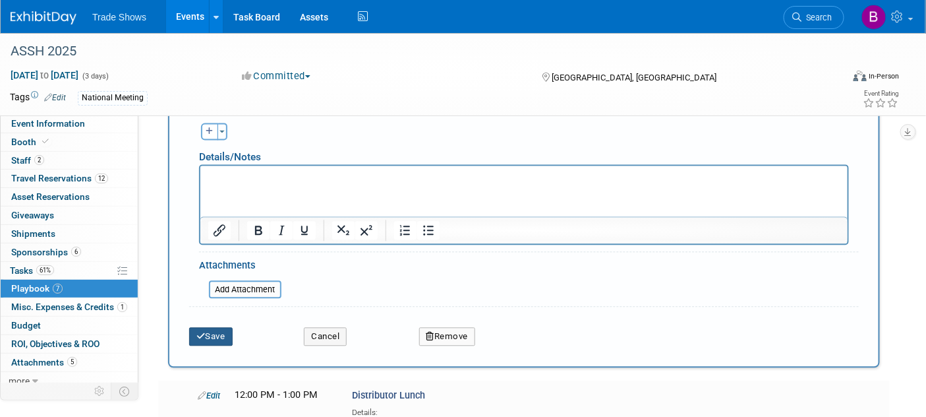
type input "Rm: 109-110"
click at [224, 327] on button "Save" at bounding box center [211, 336] width 44 height 18
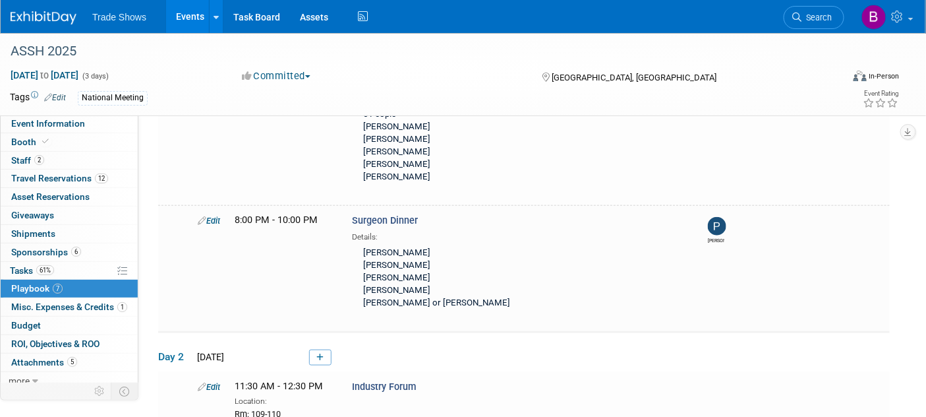
scroll to position [366, 0]
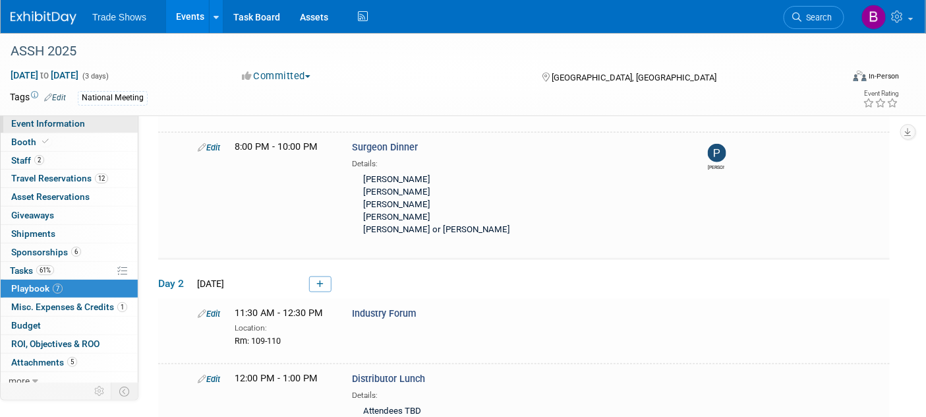
click at [40, 123] on span "Event Information" at bounding box center [48, 123] width 74 height 11
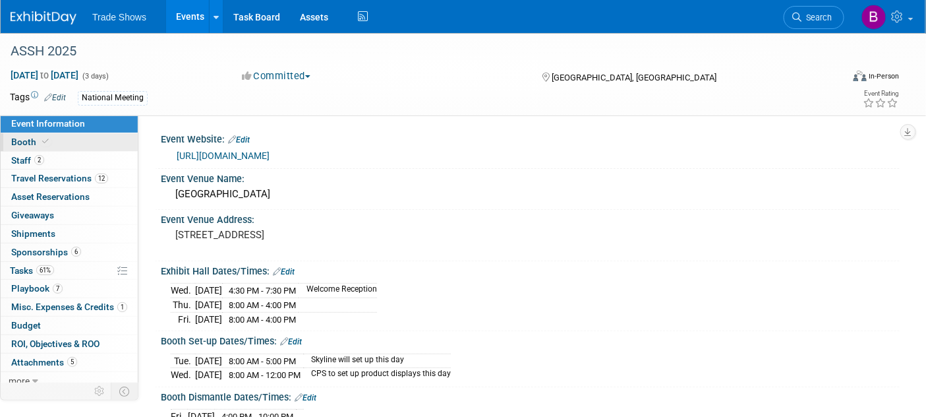
click at [40, 135] on link "Booth" at bounding box center [69, 142] width 137 height 18
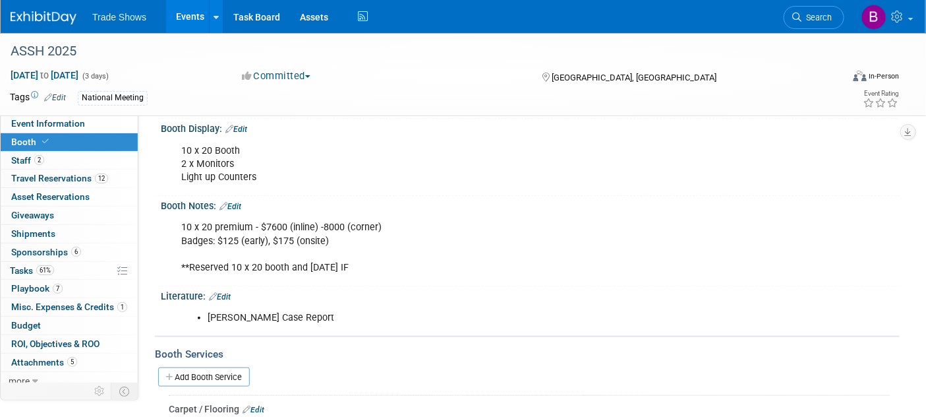
scroll to position [146, 0]
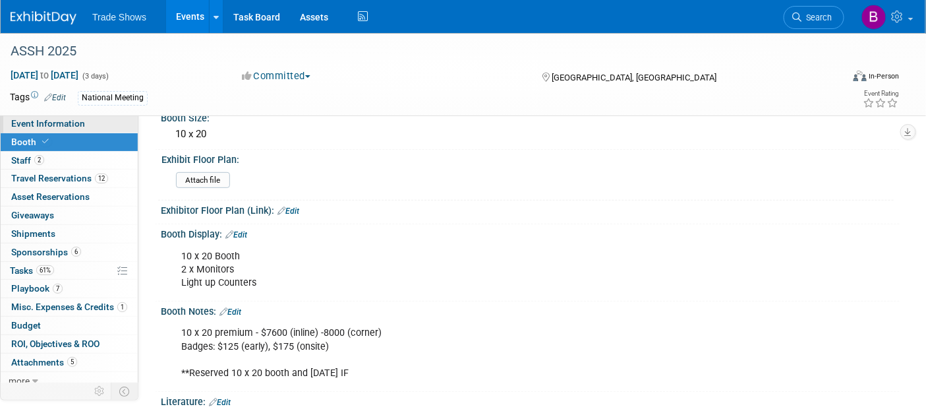
click at [49, 126] on span "Event Information" at bounding box center [48, 123] width 74 height 11
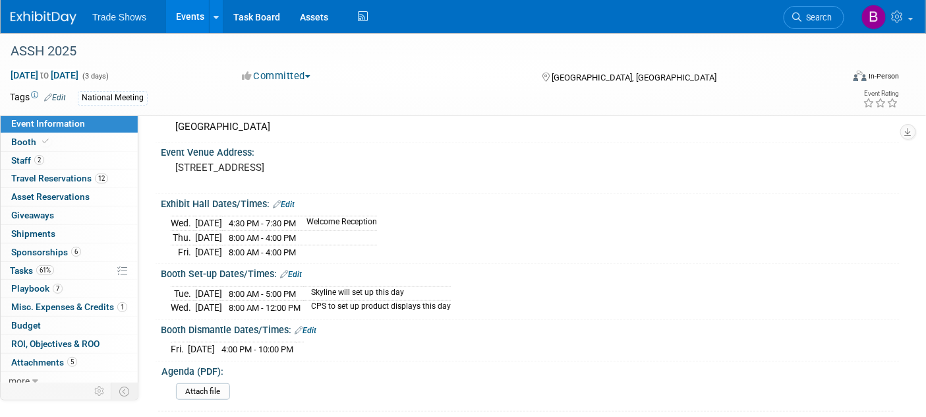
scroll to position [73, 0]
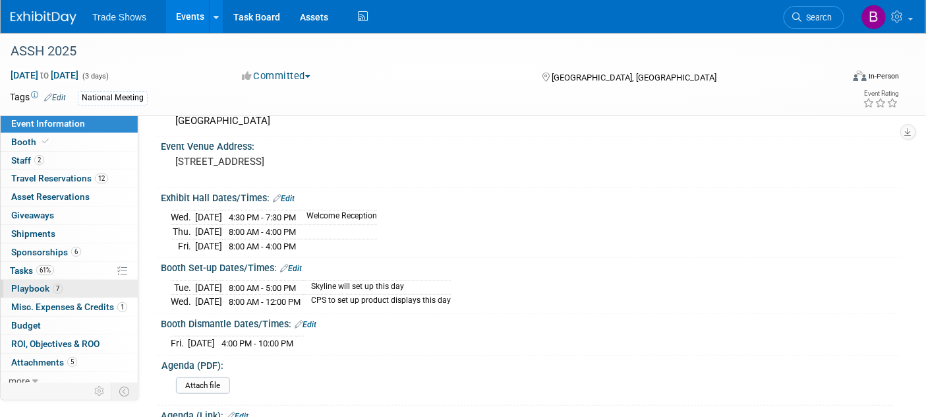
click at [36, 285] on span "Playbook 7" at bounding box center [36, 288] width 51 height 11
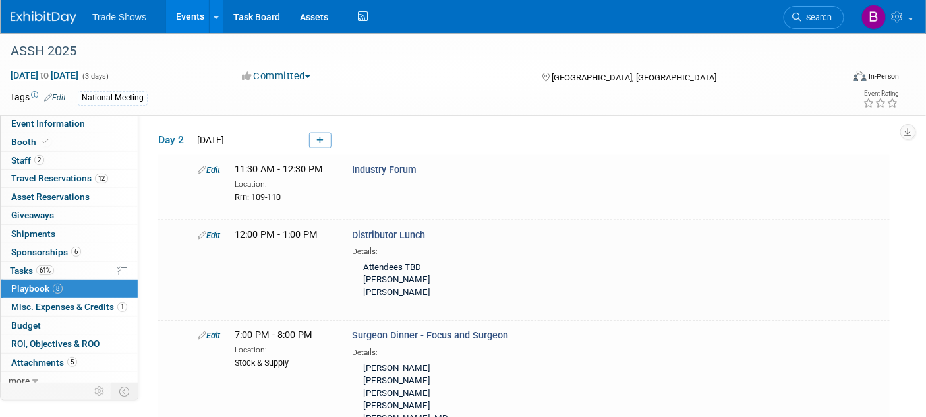
scroll to position [512, 0]
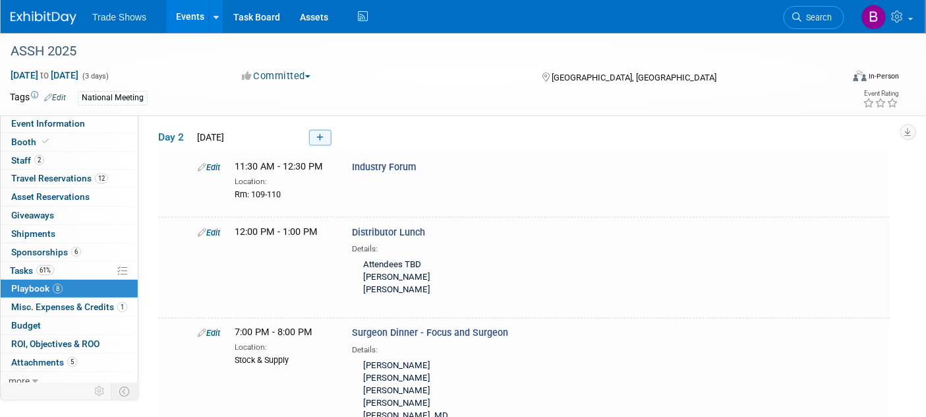
click at [326, 130] on link at bounding box center [320, 138] width 22 height 16
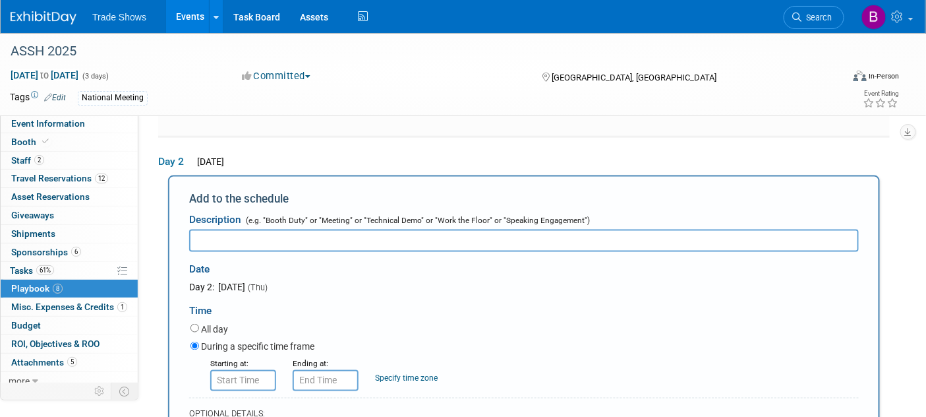
scroll to position [0, 0]
type input "Exhibit Hours"
click at [220, 340] on label "During a specific time frame" at bounding box center [257, 346] width 113 height 13
click at [199, 342] on input "During a specific time frame" at bounding box center [195, 346] width 9 height 9
type input "8:00 AM"
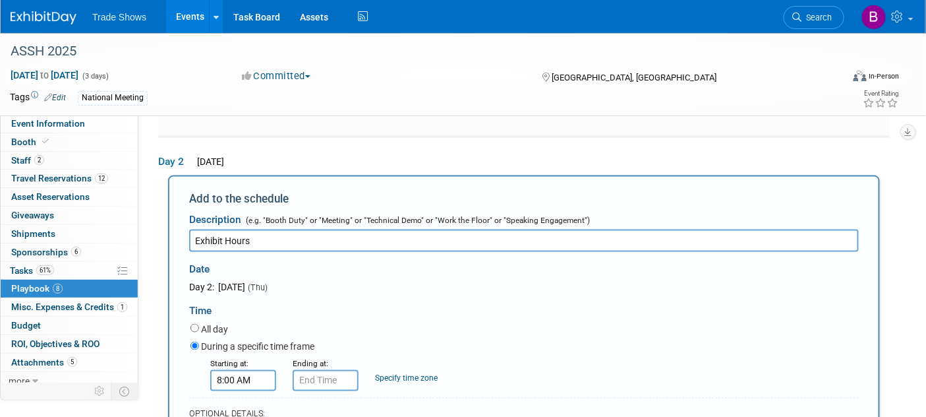
click at [225, 370] on input "8:00 AM" at bounding box center [243, 380] width 66 height 21
click at [310, 370] on input "8:00 AM" at bounding box center [326, 380] width 66 height 21
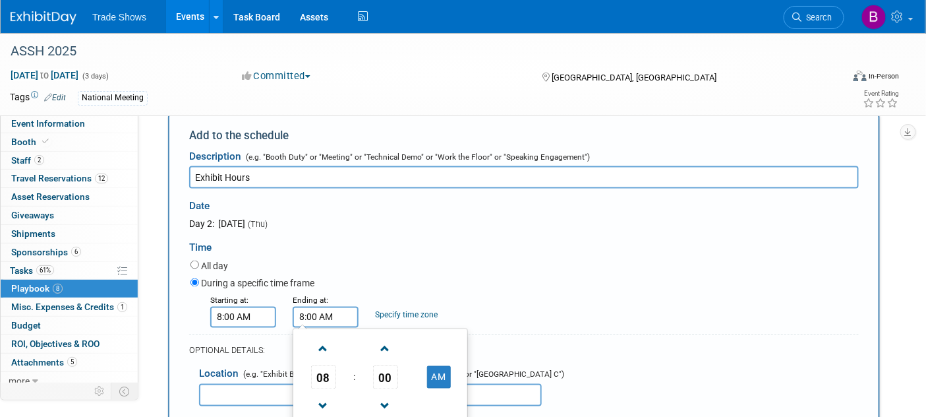
scroll to position [634, 0]
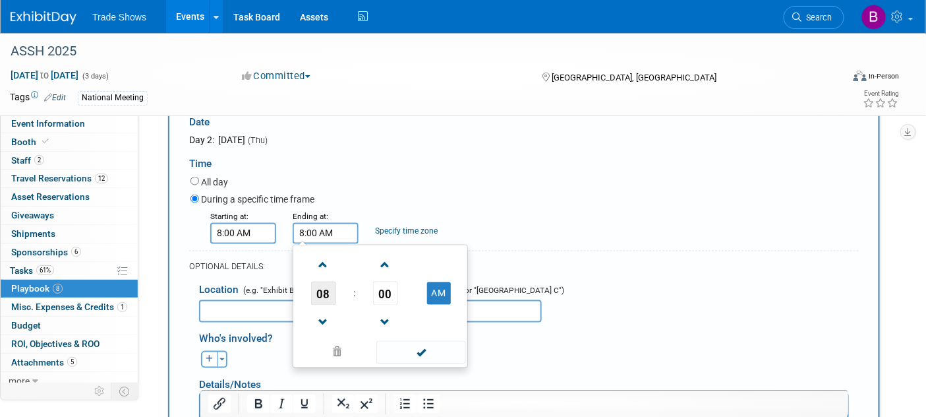
click at [333, 282] on span "08" at bounding box center [323, 294] width 25 height 24
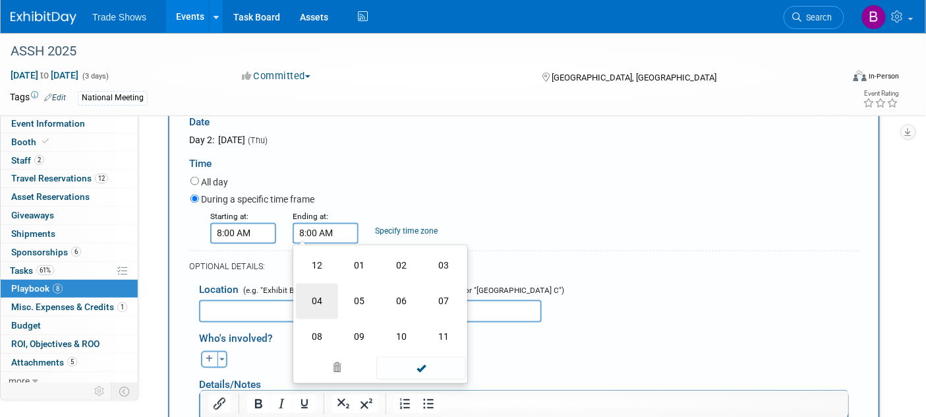
click at [333, 284] on td "04" at bounding box center [317, 302] width 42 height 36
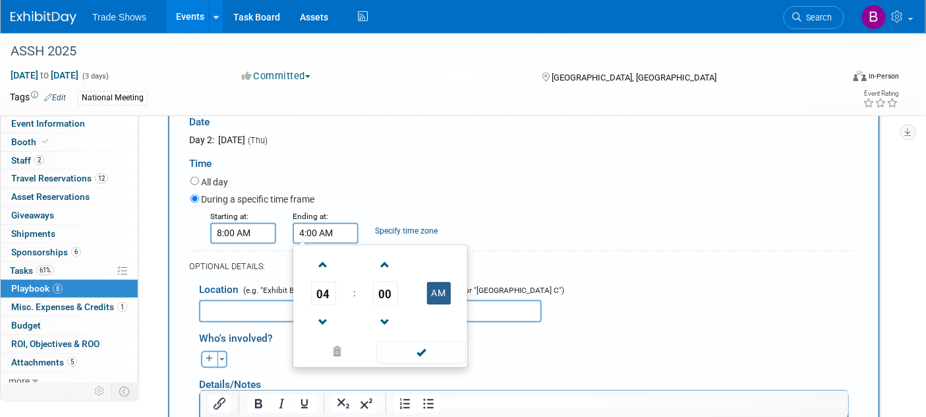
click at [442, 282] on button "AM" at bounding box center [439, 293] width 24 height 22
type input "4:00 PM"
click at [435, 341] on span at bounding box center [420, 352] width 89 height 23
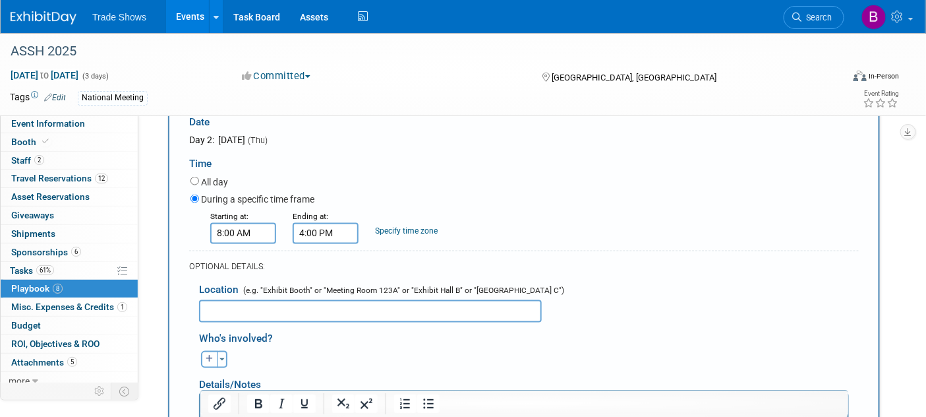
click at [322, 300] on input "text" at bounding box center [370, 311] width 343 height 22
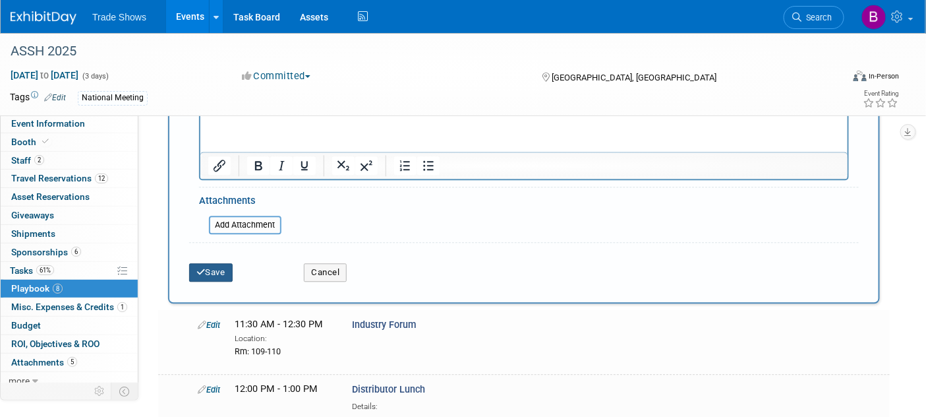
type input "Exhibit [PERSON_NAME] #321"
click at [225, 263] on button "Save" at bounding box center [211, 272] width 44 height 18
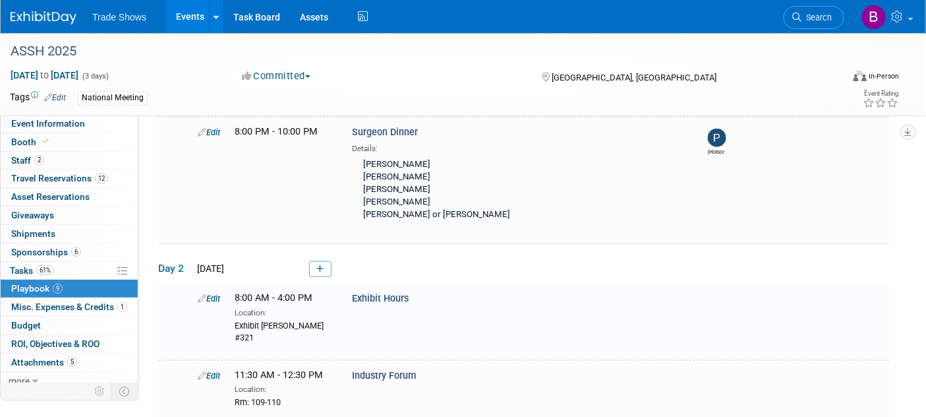
scroll to position [485, 0]
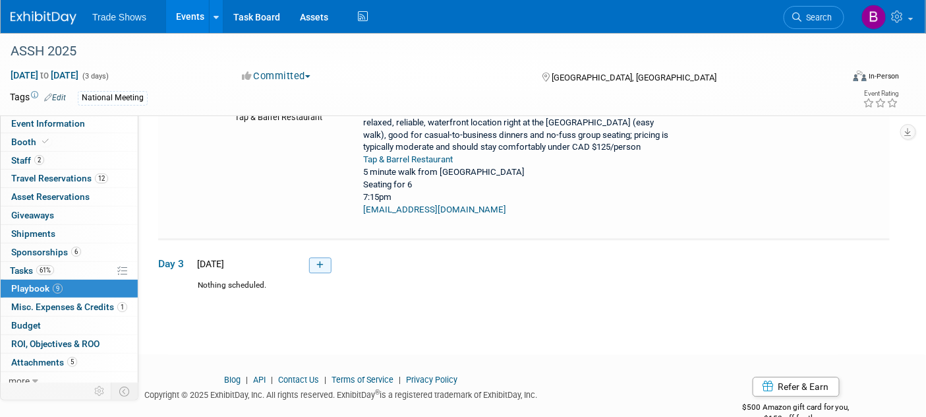
click at [318, 261] on icon at bounding box center [319, 265] width 7 height 8
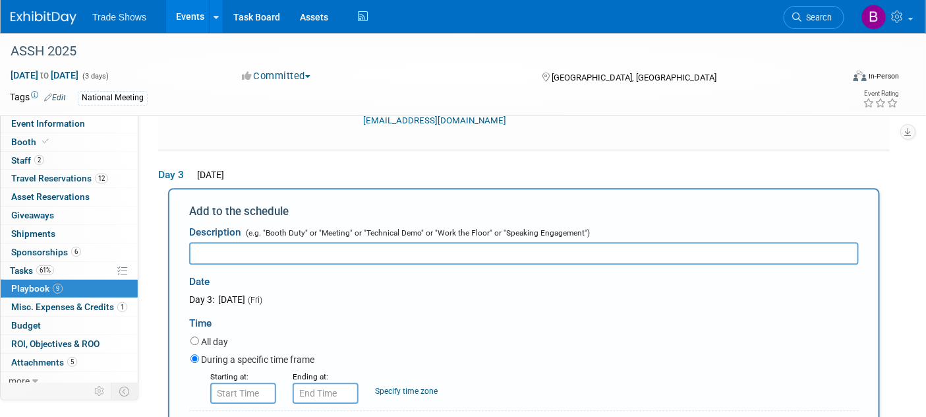
scroll to position [0, 0]
type input "Exhibit Hours"
type input "8:00 AM"
click at [249, 382] on input "8:00 AM" at bounding box center [243, 392] width 66 height 21
click at [311, 382] on input "8:00 AM" at bounding box center [326, 392] width 66 height 21
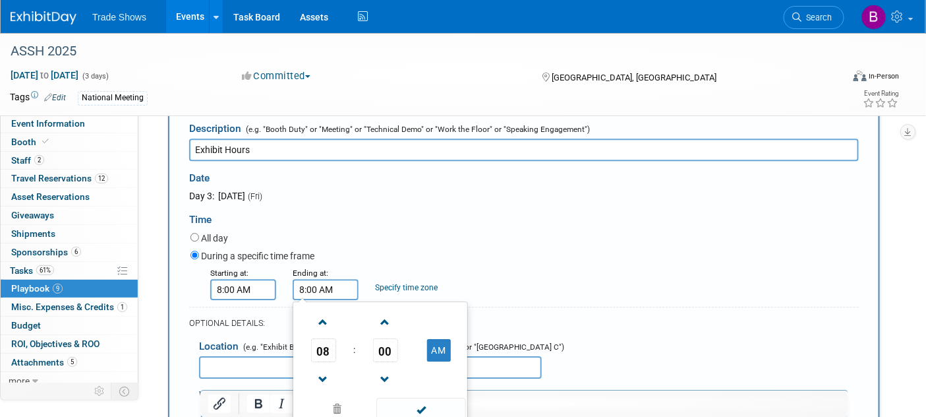
scroll to position [1217, 0]
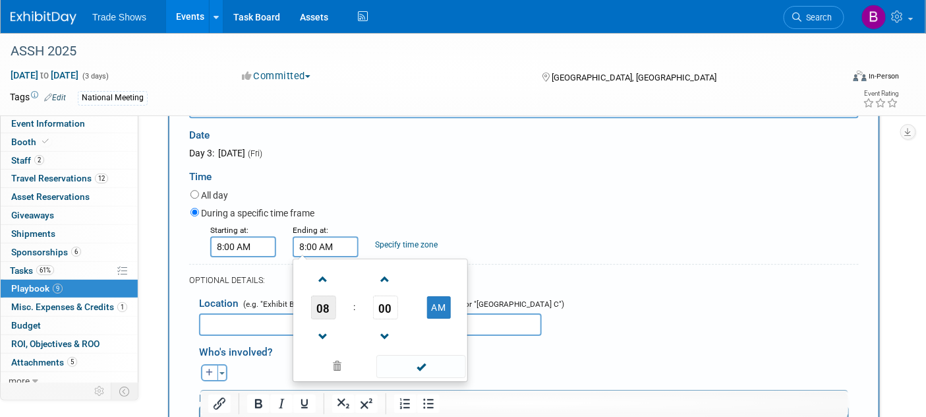
click at [334, 295] on span "08" at bounding box center [323, 307] width 25 height 24
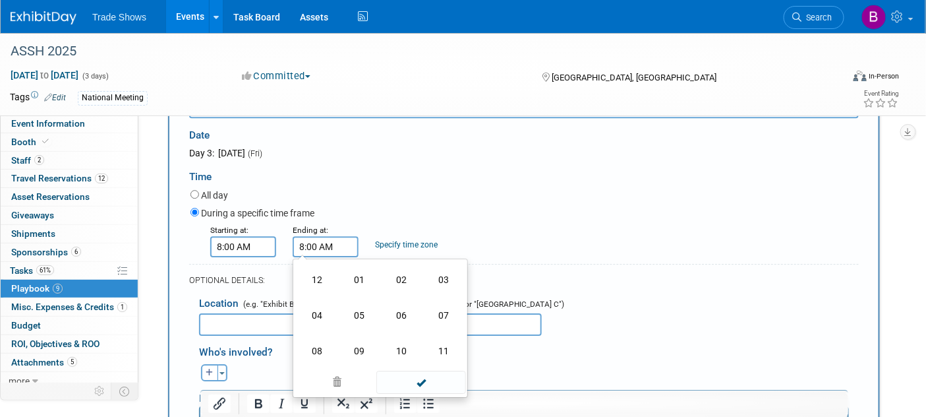
drag, startPoint x: 331, startPoint y: 288, endPoint x: 361, endPoint y: 285, distance: 30.4
click at [332, 297] on td "04" at bounding box center [317, 315] width 42 height 36
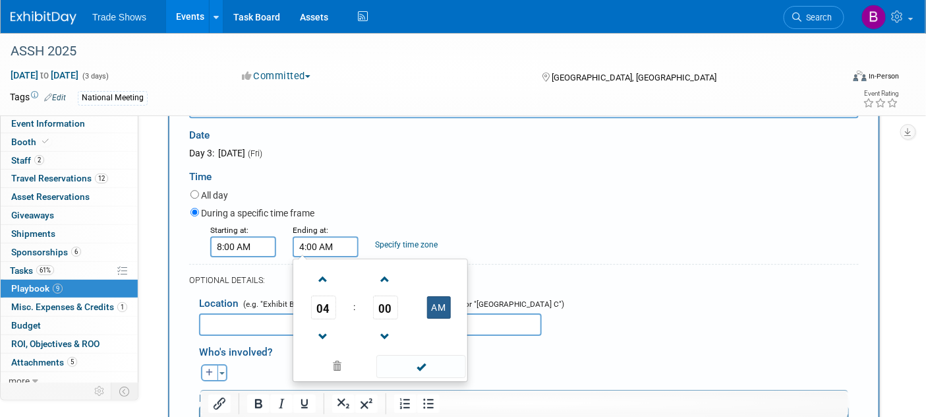
click at [440, 296] on button "AM" at bounding box center [439, 307] width 24 height 22
type input "4:00 PM"
click at [443, 355] on span at bounding box center [420, 366] width 89 height 23
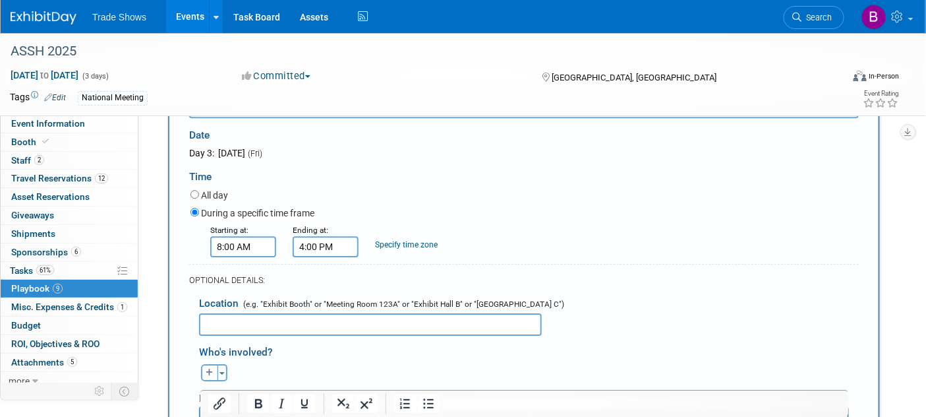
click at [302, 313] on input "text" at bounding box center [370, 324] width 343 height 22
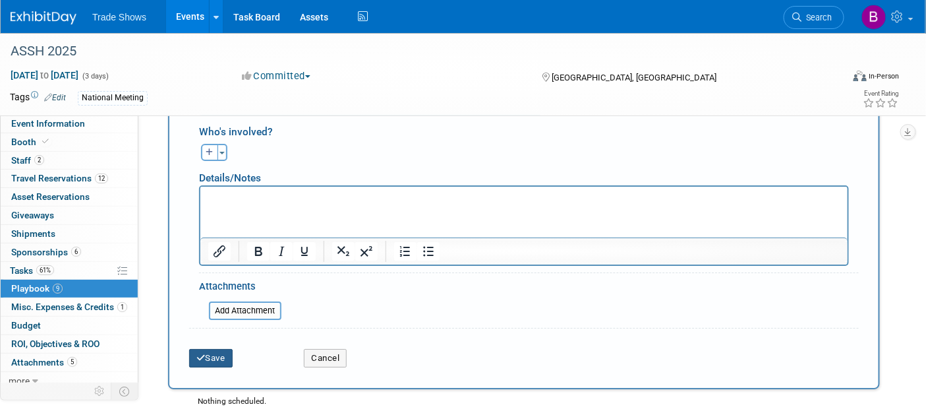
type input "Exhibit [PERSON_NAME] #321"
click at [229, 349] on button "Save" at bounding box center [211, 358] width 44 height 18
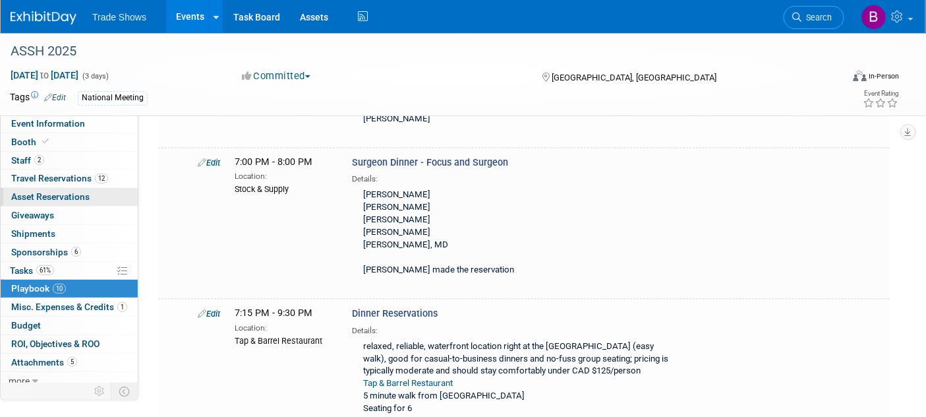
scroll to position [1025, 0]
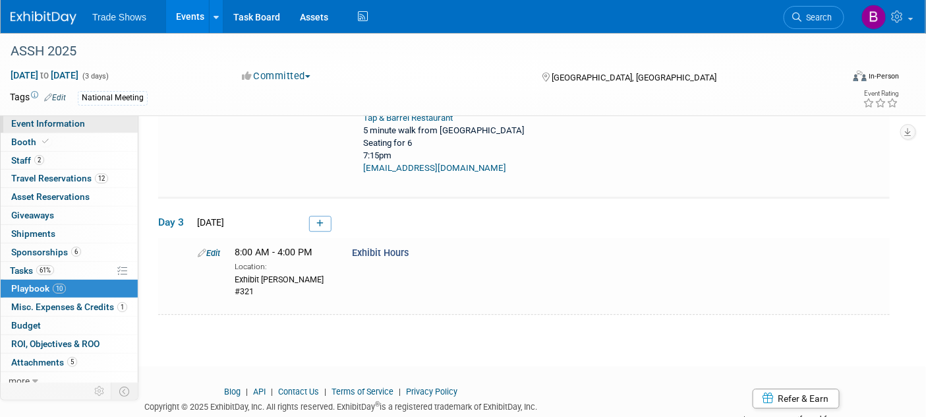
click at [55, 127] on span "Event Information" at bounding box center [48, 123] width 74 height 11
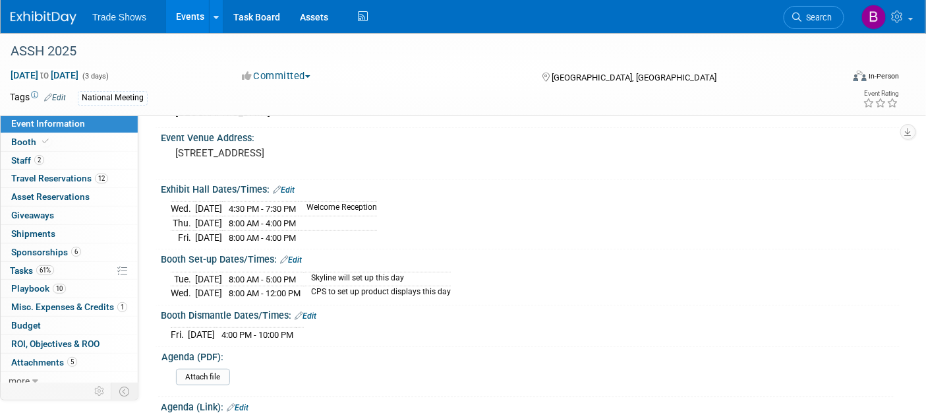
scroll to position [0, 0]
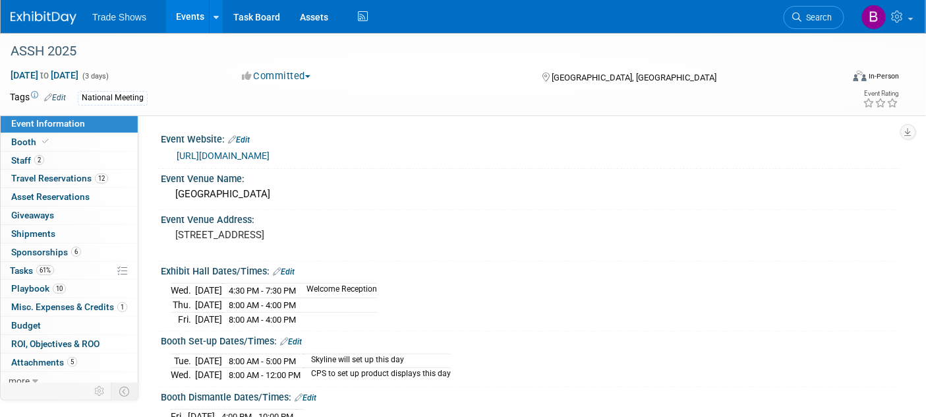
click at [266, 153] on link "[URL][DOMAIN_NAME]" at bounding box center [223, 155] width 93 height 11
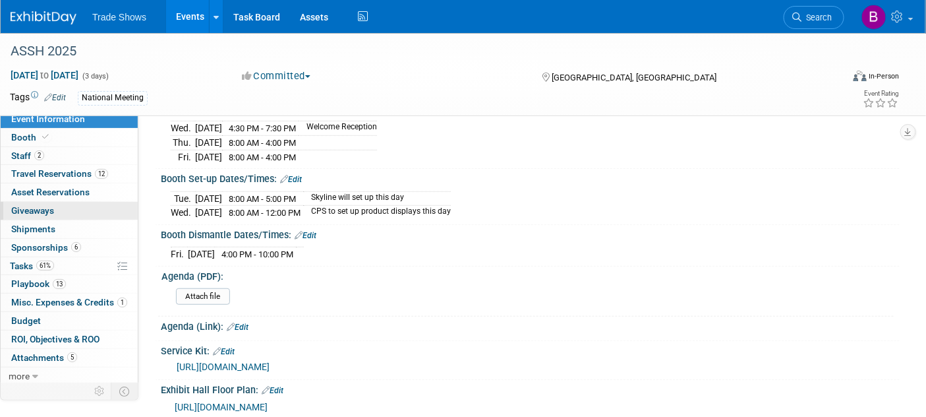
scroll to position [146, 0]
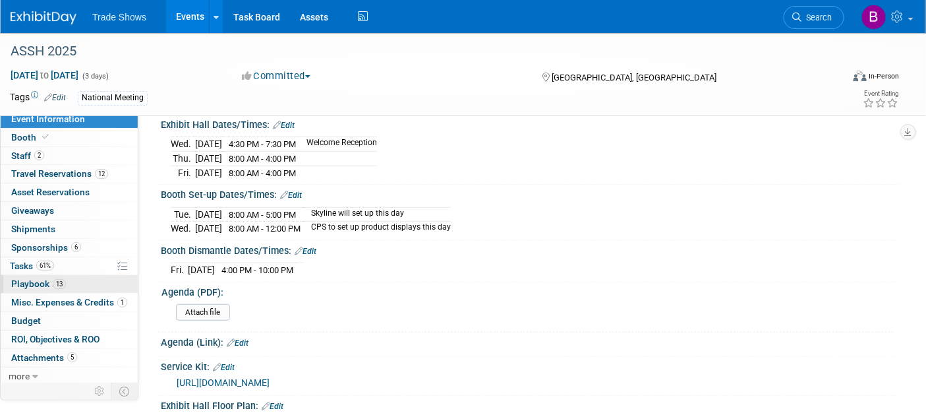
click at [29, 286] on span "Playbook 13" at bounding box center [38, 283] width 55 height 11
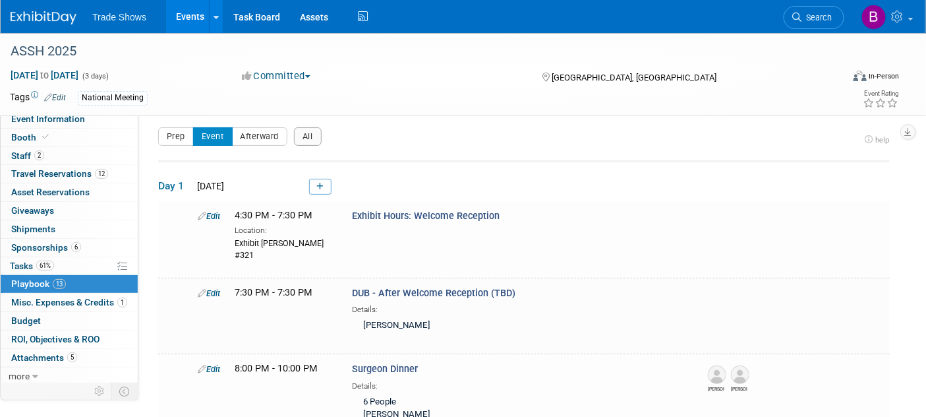
scroll to position [0, 0]
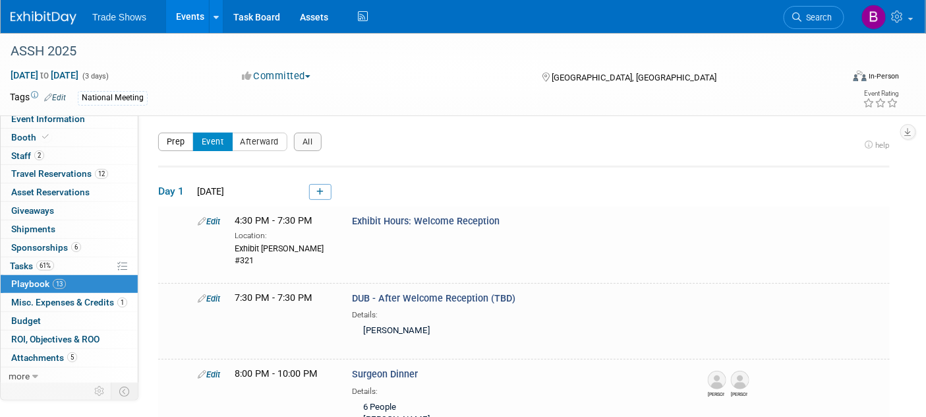
click at [179, 144] on button "Prep" at bounding box center [176, 142] width 36 height 18
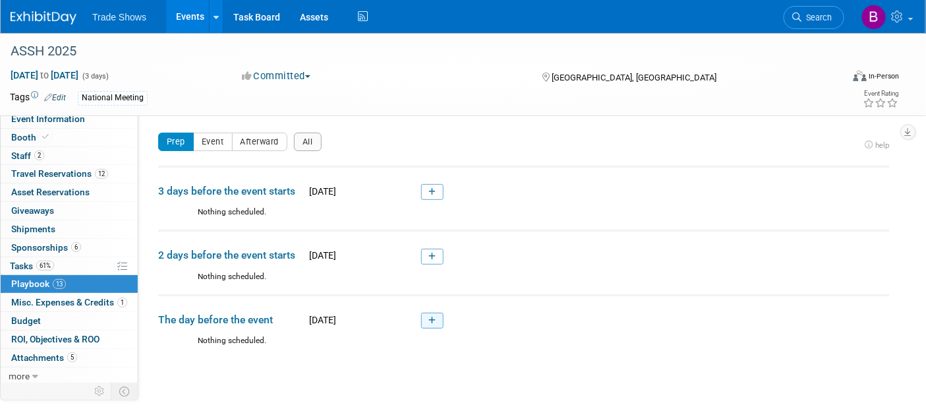
click at [431, 316] on link at bounding box center [432, 321] width 22 height 16
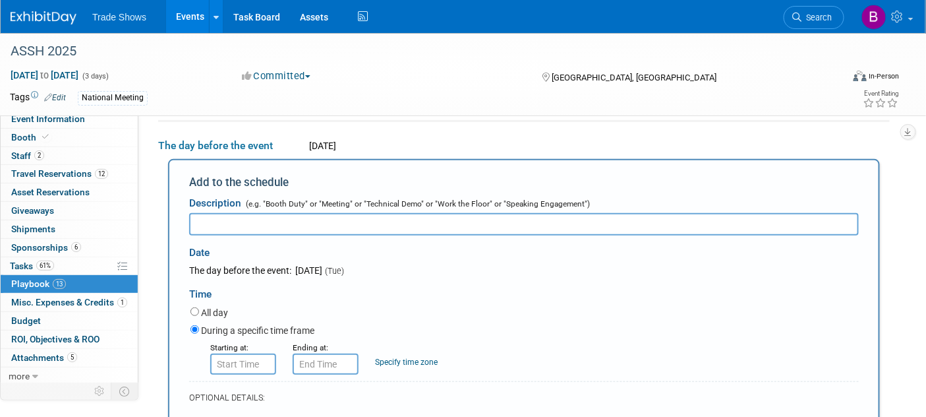
click at [290, 222] on input "text" at bounding box center [524, 224] width 670 height 22
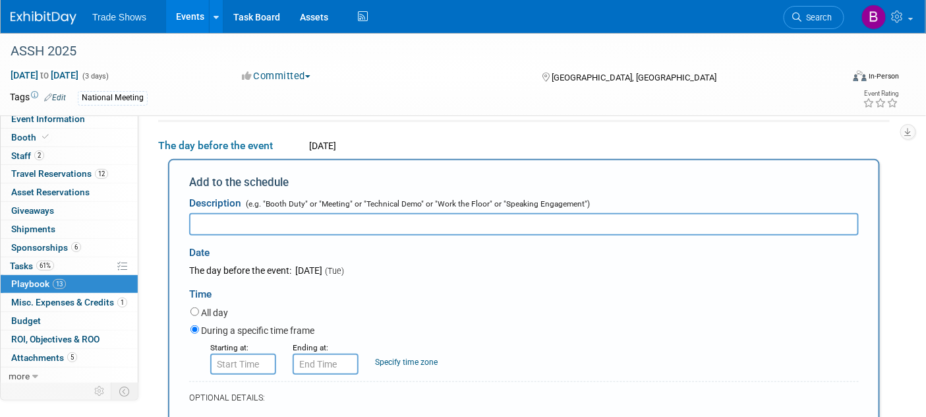
click at [290, 222] on input "text" at bounding box center [524, 224] width 670 height 22
click at [270, 228] on input "text" at bounding box center [524, 224] width 670 height 22
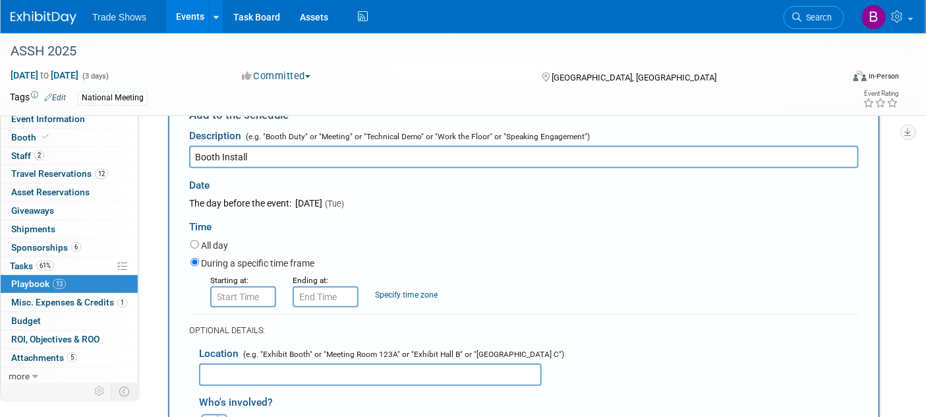
scroll to position [318, 0]
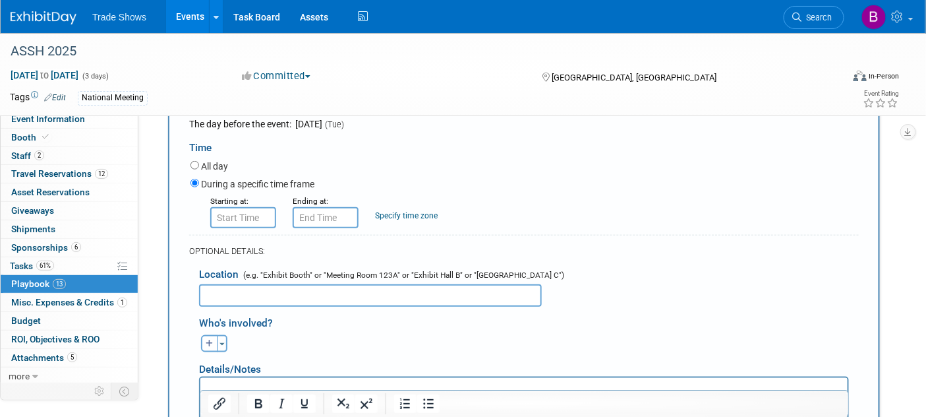
type input "Booth Install"
type input "8:00 AM"
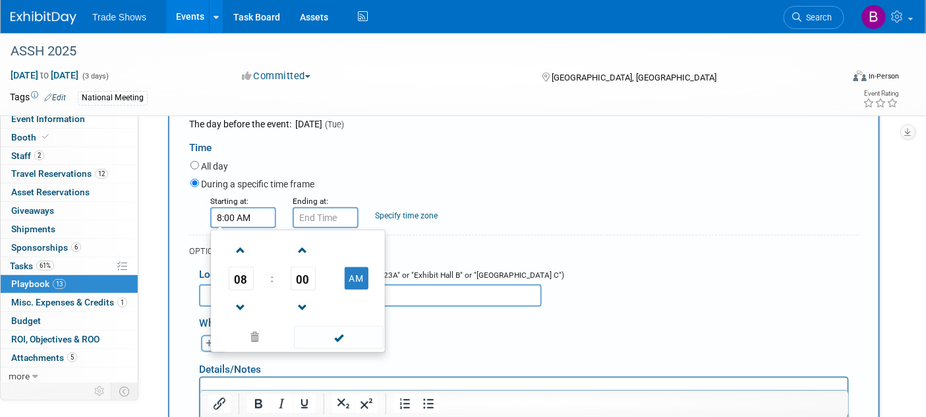
click at [251, 214] on input "8:00 AM" at bounding box center [243, 217] width 66 height 21
click at [676, 142] on div "Time" at bounding box center [524, 145] width 670 height 28
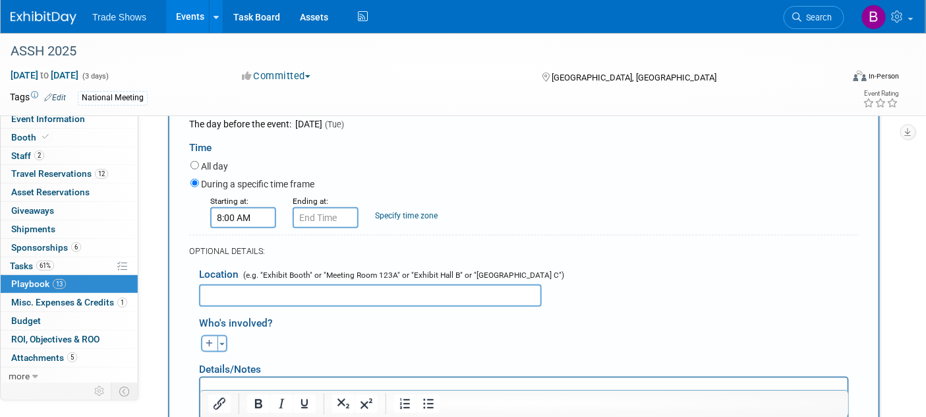
click at [282, 295] on input "text" at bounding box center [370, 295] width 343 height 22
drag, startPoint x: 282, startPoint y: 295, endPoint x: 123, endPoint y: 291, distance: 158.9
click at [123, 291] on div "Event Information Event Info Booth Booth 2 Staff 2 Staff 12 Travel Reservations…" at bounding box center [463, 155] width 926 height 881
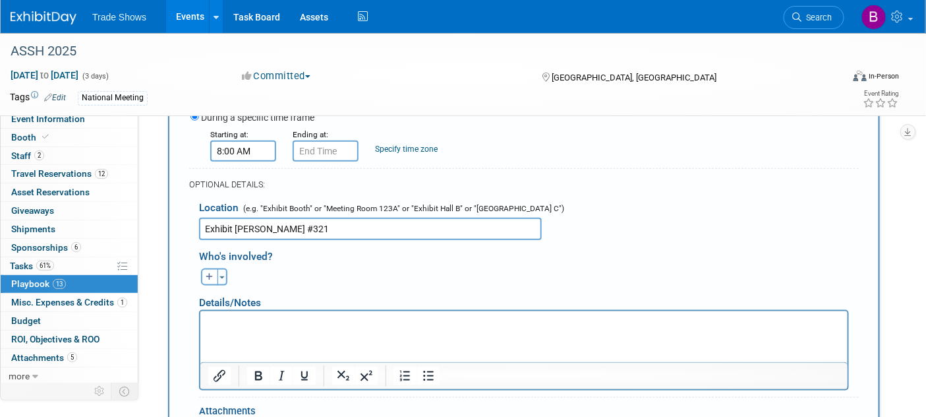
scroll to position [391, 0]
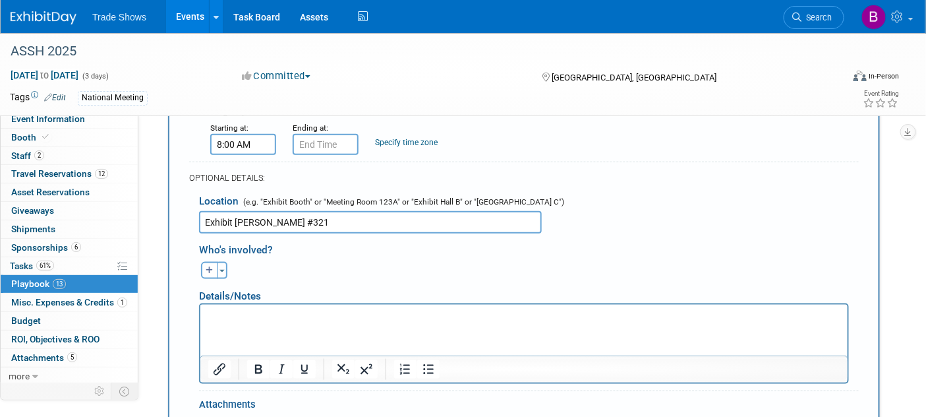
type input "Exhibit [PERSON_NAME] #321"
click at [267, 320] on p "Rich Text Area. Press ALT-0 for help." at bounding box center [524, 316] width 632 height 13
click at [289, 308] on html at bounding box center [523, 314] width 647 height 18
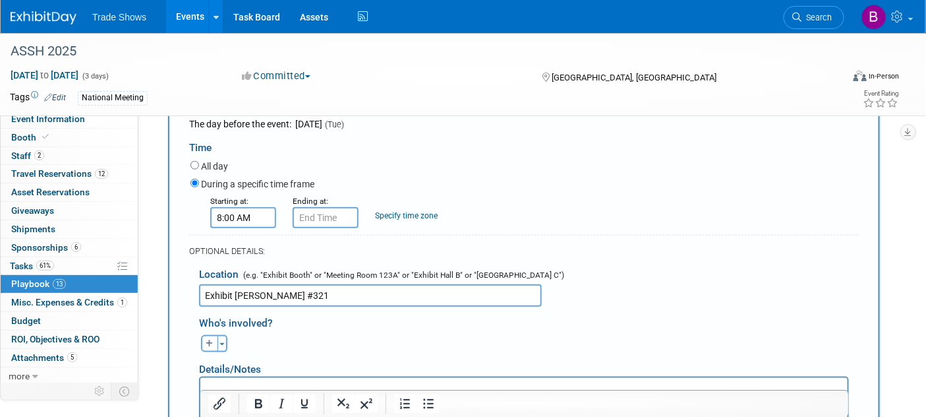
click at [249, 218] on input "8:00 AM" at bounding box center [243, 217] width 66 height 21
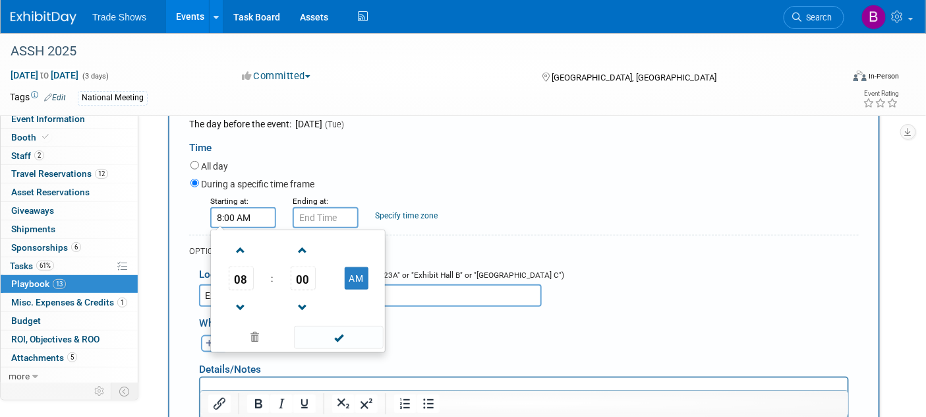
click at [260, 220] on input "8:00 AM" at bounding box center [243, 217] width 66 height 21
click at [471, 176] on div "During a specific time frame" at bounding box center [525, 185] width 669 height 18
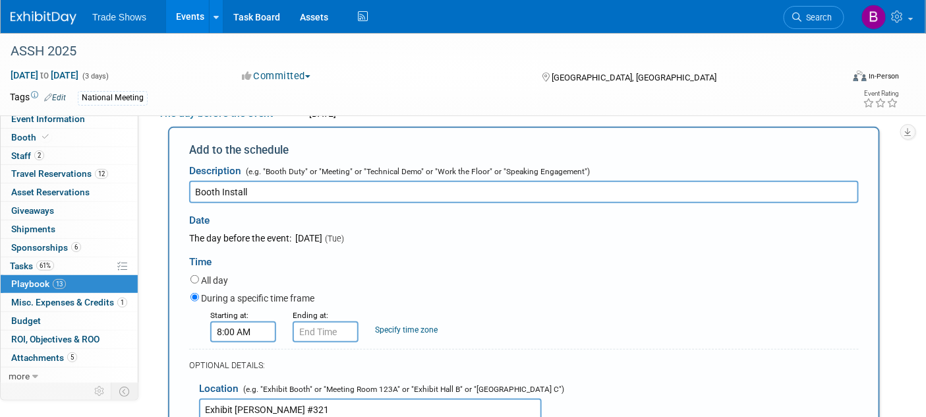
scroll to position [171, 0]
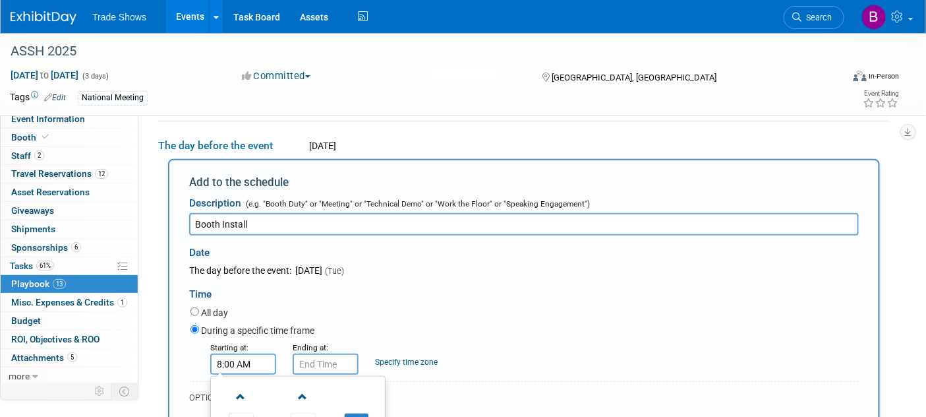
click at [253, 364] on input "8:00 AM" at bounding box center [243, 363] width 66 height 21
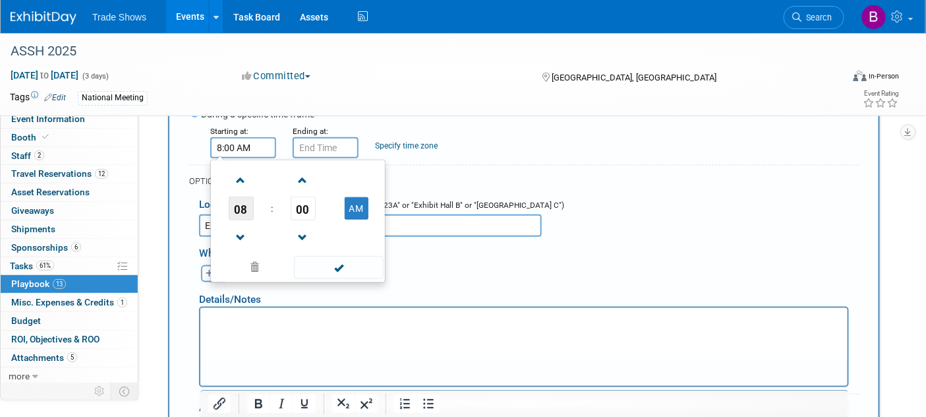
scroll to position [391, 0]
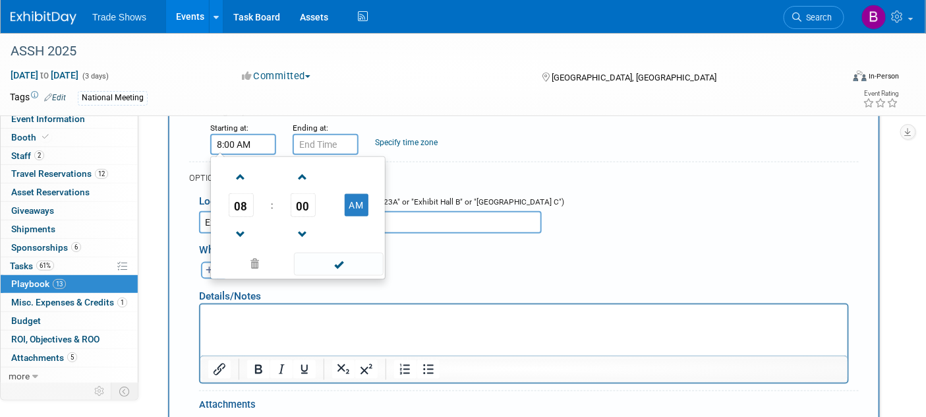
click at [283, 323] on html at bounding box center [523, 314] width 647 height 18
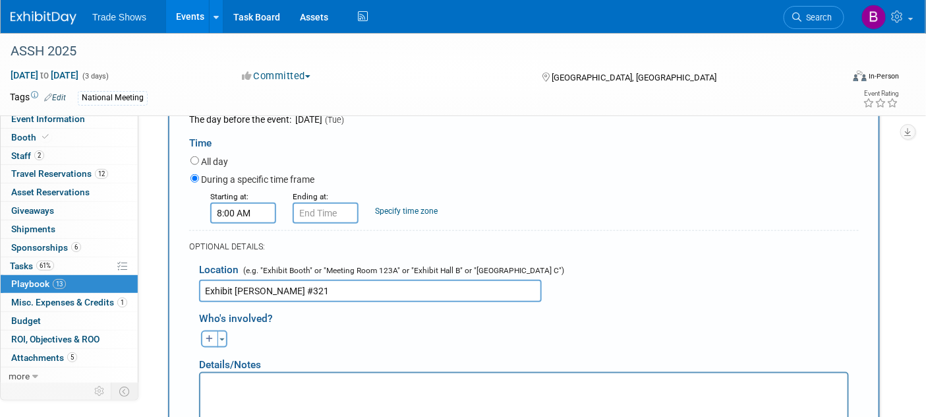
scroll to position [318, 0]
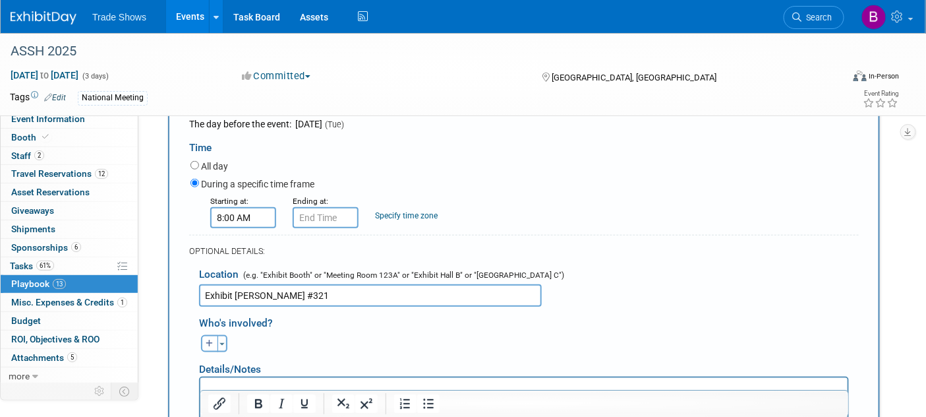
click at [614, 176] on div "During a specific time frame" at bounding box center [525, 185] width 669 height 18
click at [816, 142] on div "Time" at bounding box center [524, 145] width 670 height 28
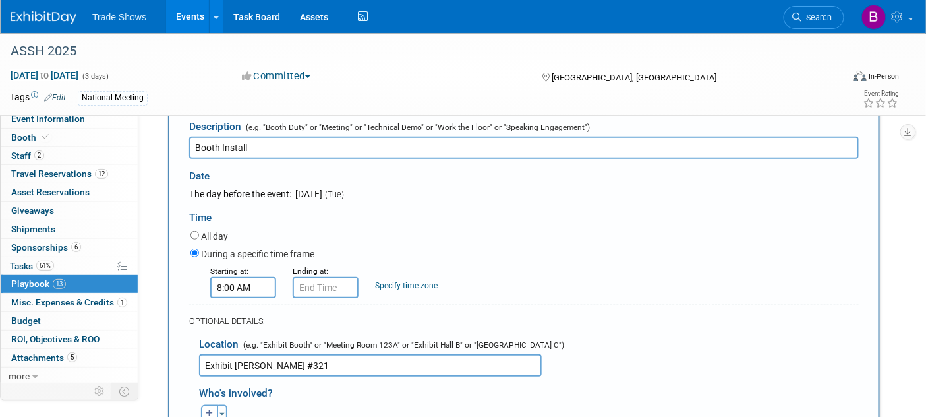
scroll to position [245, 0]
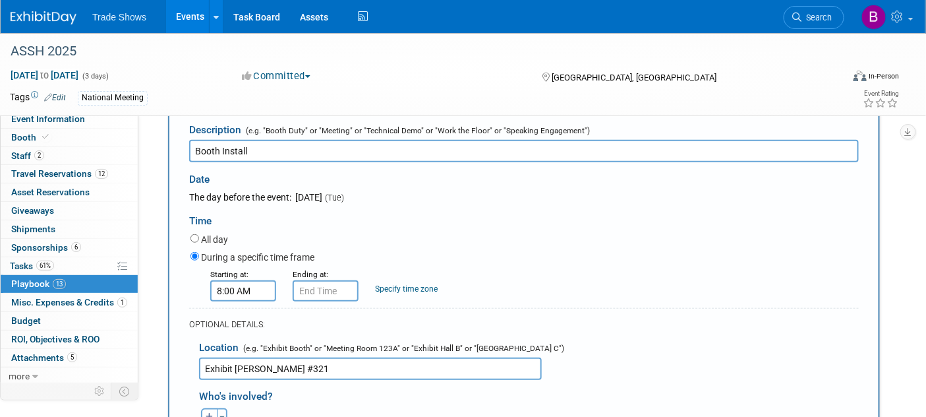
click at [752, 200] on div "Date The day before the event: [DATE] (Tue)" at bounding box center [524, 183] width 690 height 42
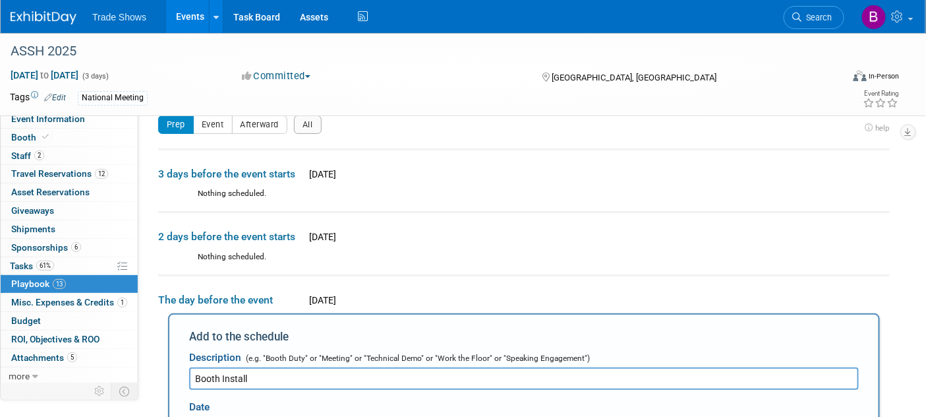
scroll to position [0, 0]
